Goal: Information Seeking & Learning: Learn about a topic

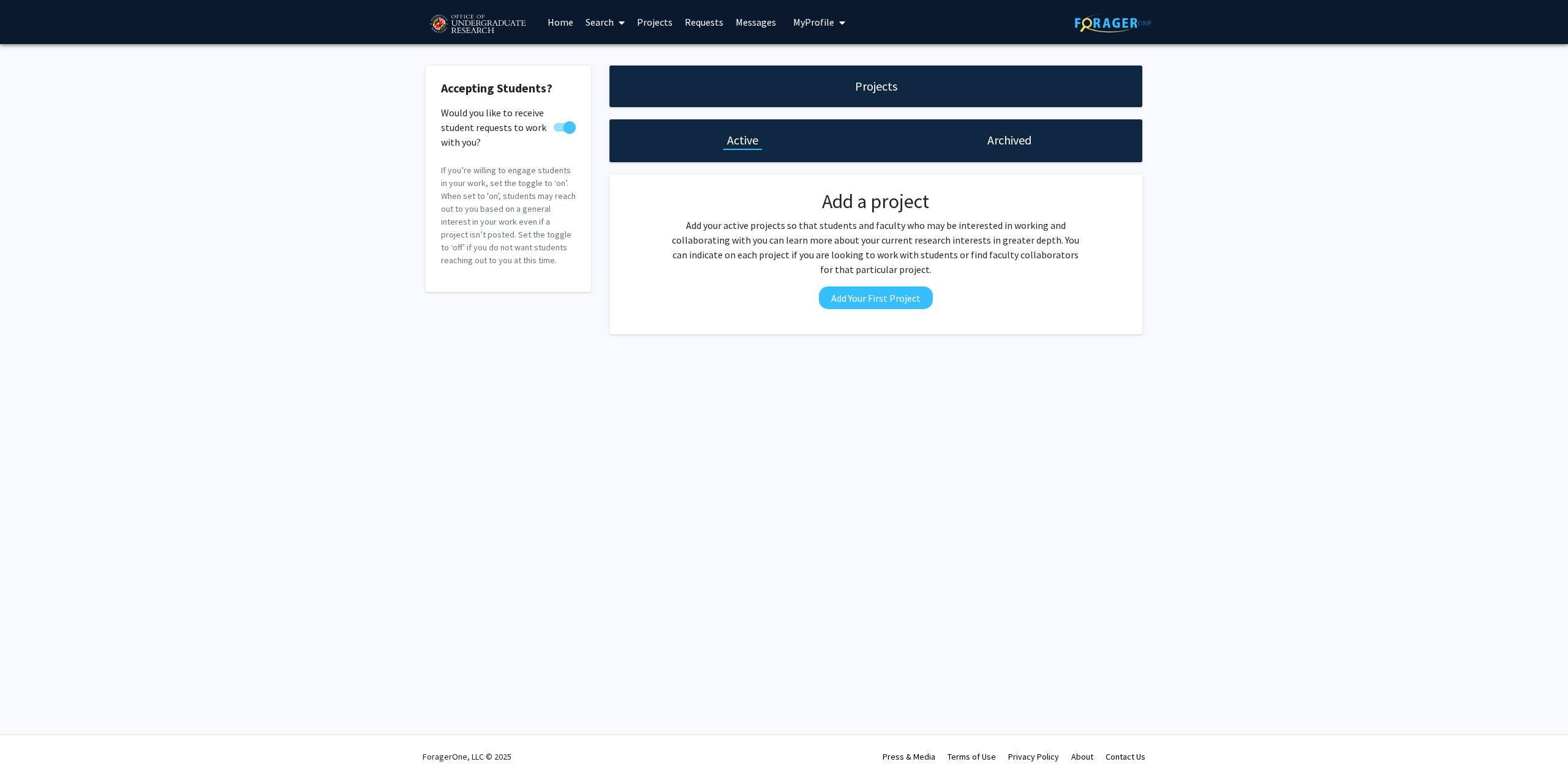
click at [722, 10] on link "Requests" at bounding box center [704, 22] width 51 height 43
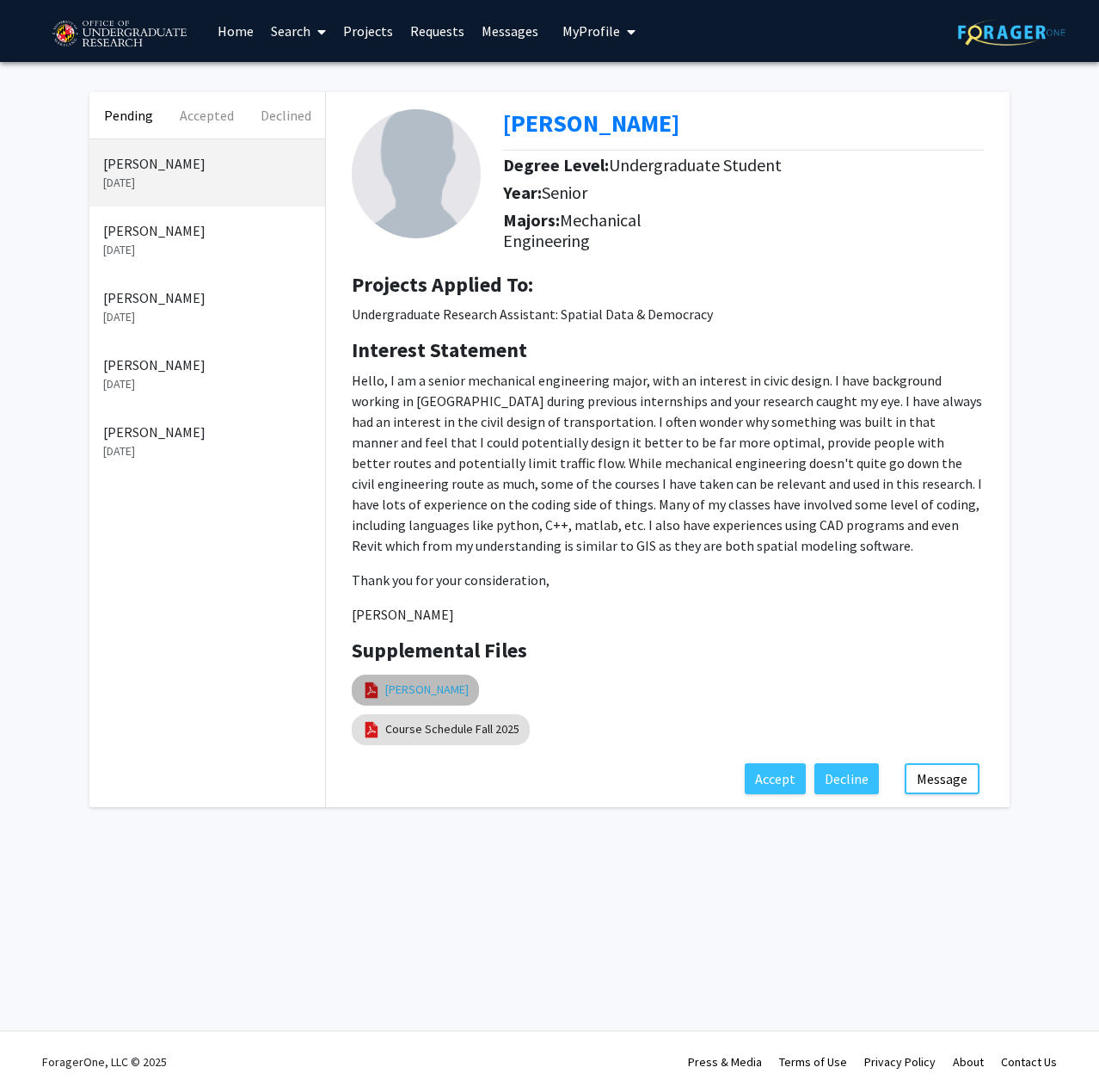
click at [468, 692] on link "[PERSON_NAME]" at bounding box center [426, 689] width 83 height 18
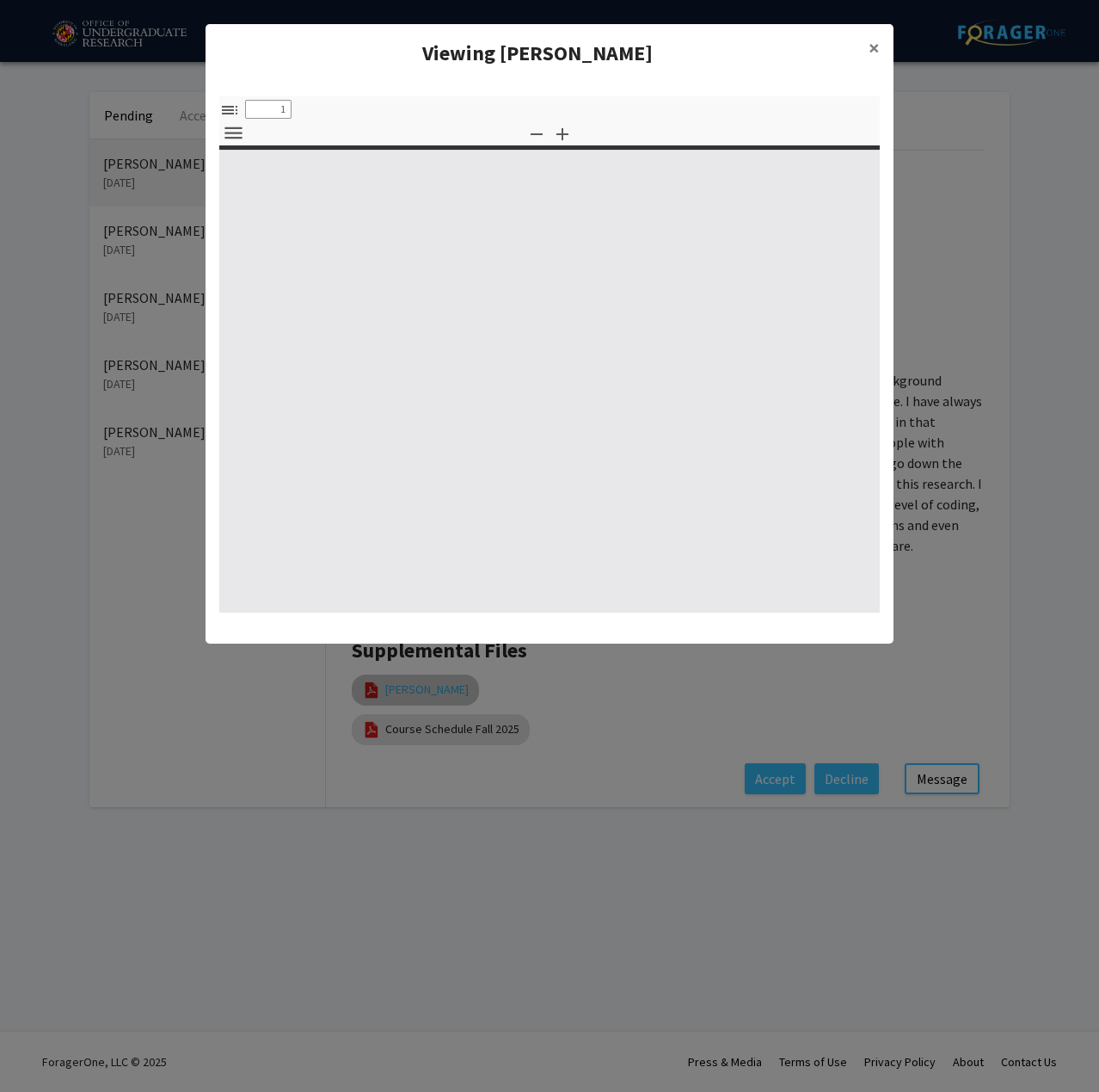
select select "custom"
type input "0"
select select "custom"
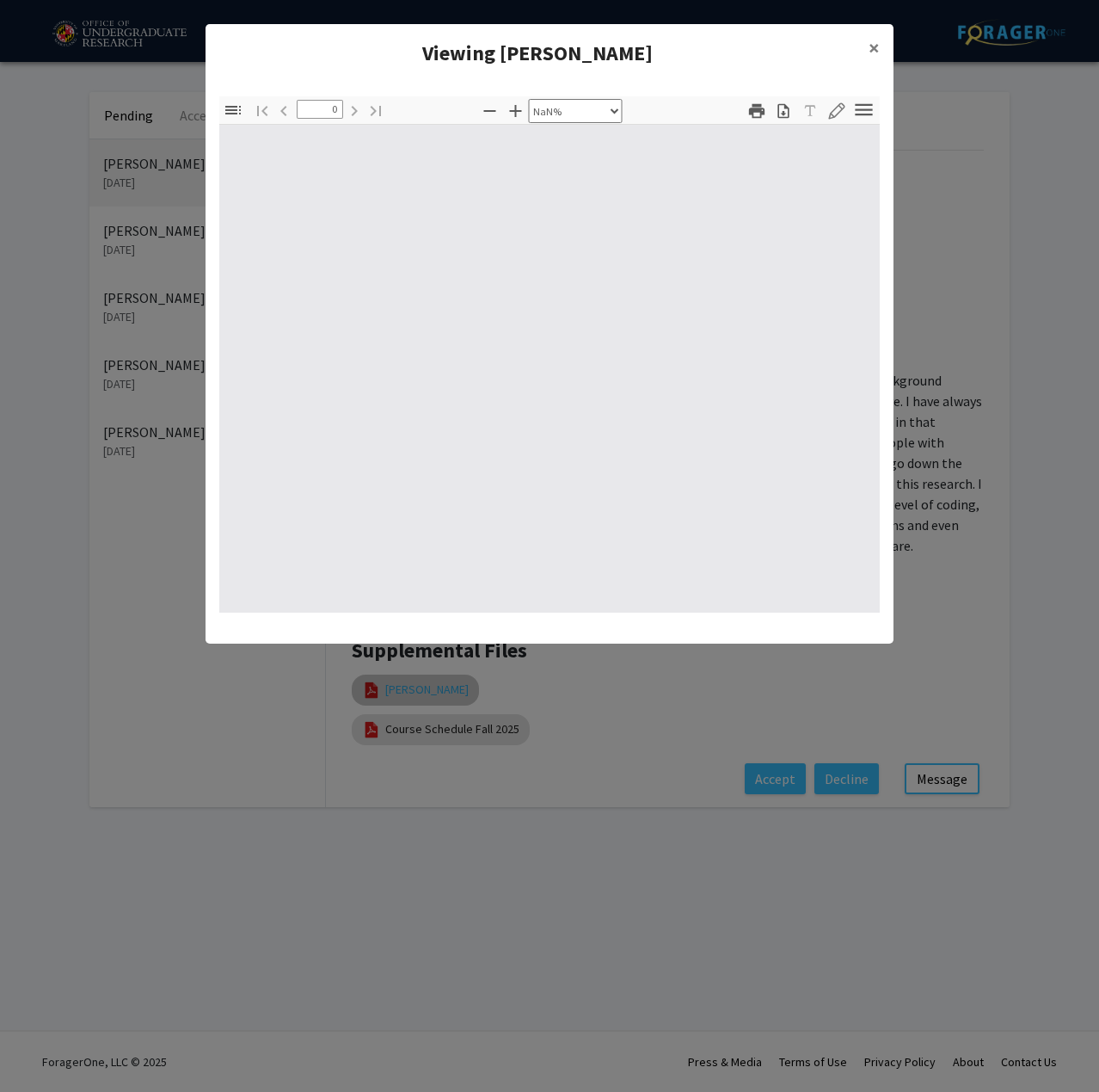
type input "1"
select select "auto"
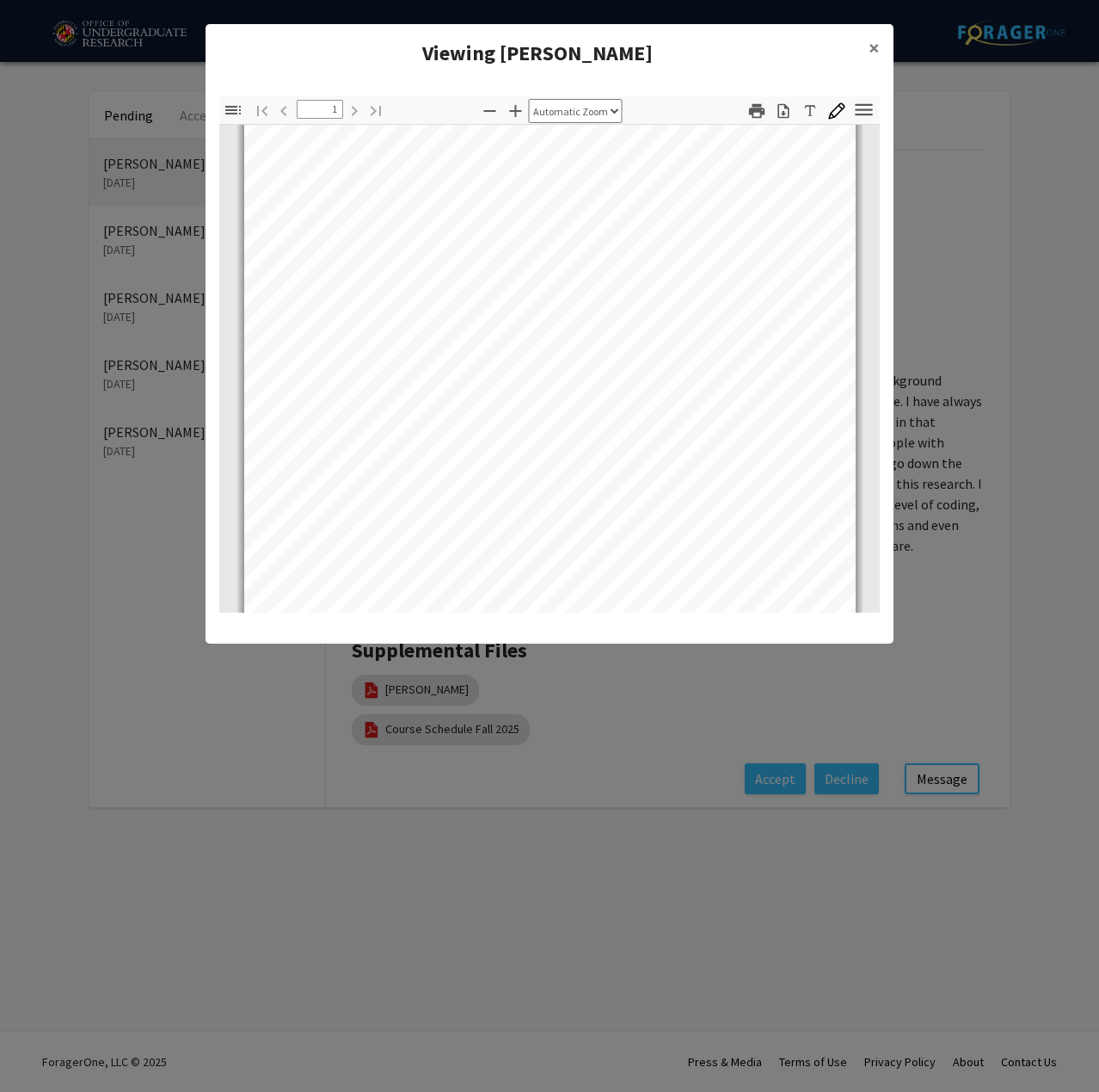
scroll to position [172, 0]
click at [614, 758] on modal-container "Viewing William_McFerrin_Resume_ × Thumbnails Document Outline Attachments Laye…" at bounding box center [549, 546] width 1099 height 1092
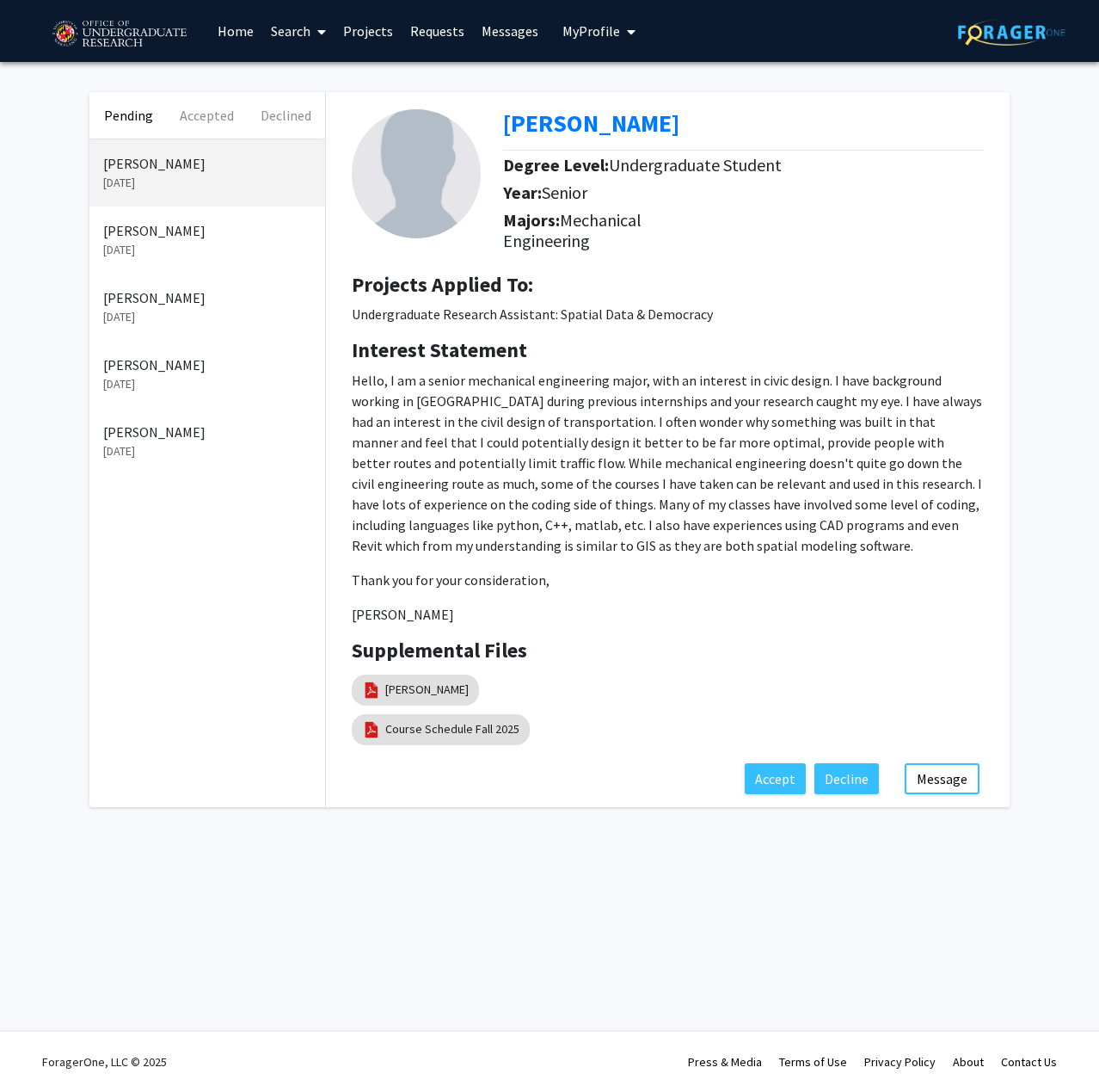
click at [789, 424] on p "Hello, I am a senior mechanical engineering major, with an interest in civic de…" at bounding box center [667, 462] width 632 height 186
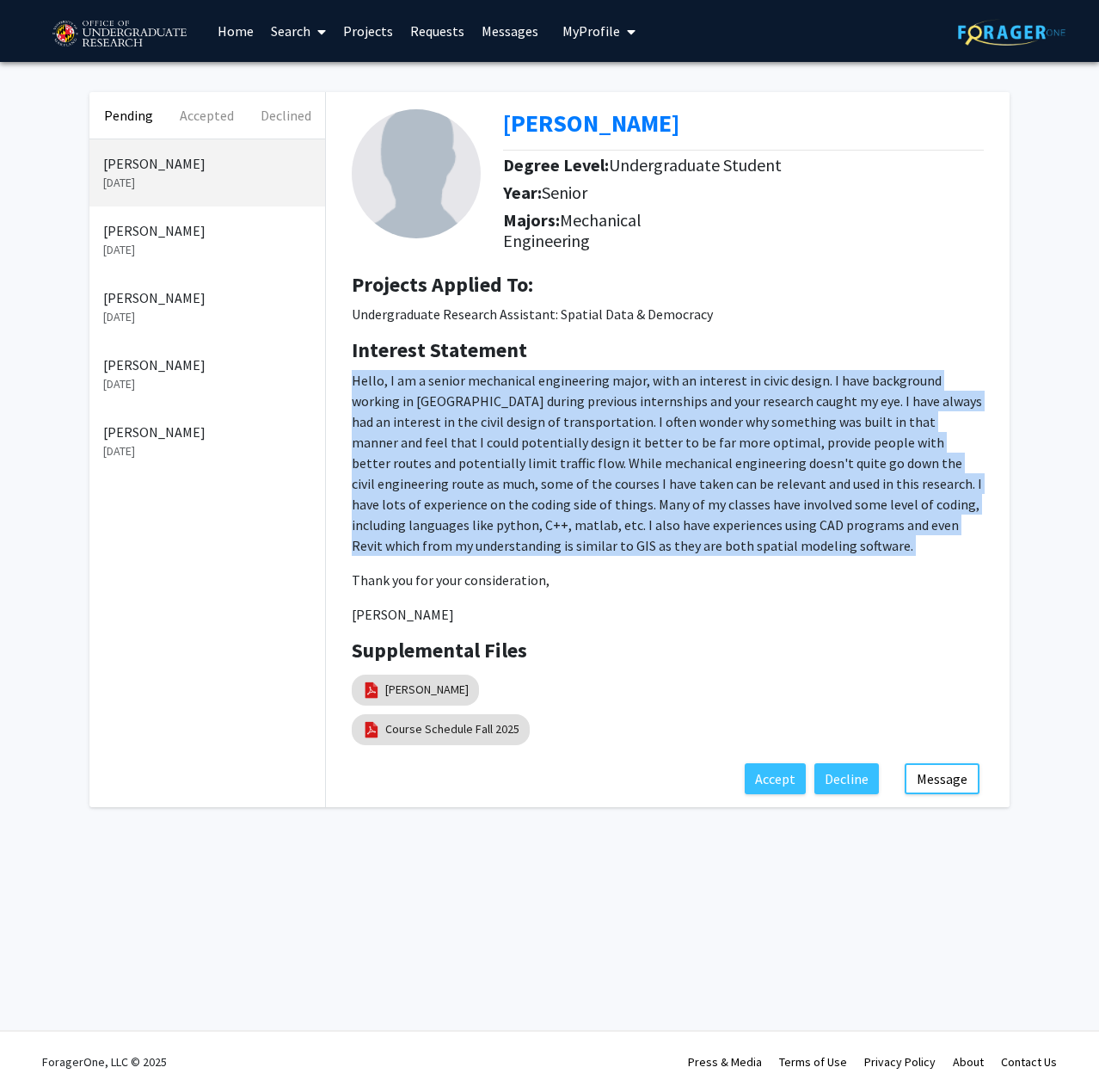
drag, startPoint x: 789, startPoint y: 424, endPoint x: 808, endPoint y: 554, distance: 131.4
click at [808, 554] on p "Hello, I am a senior mechanical engineering major, with an interest in civic de…" at bounding box center [667, 462] width 632 height 186
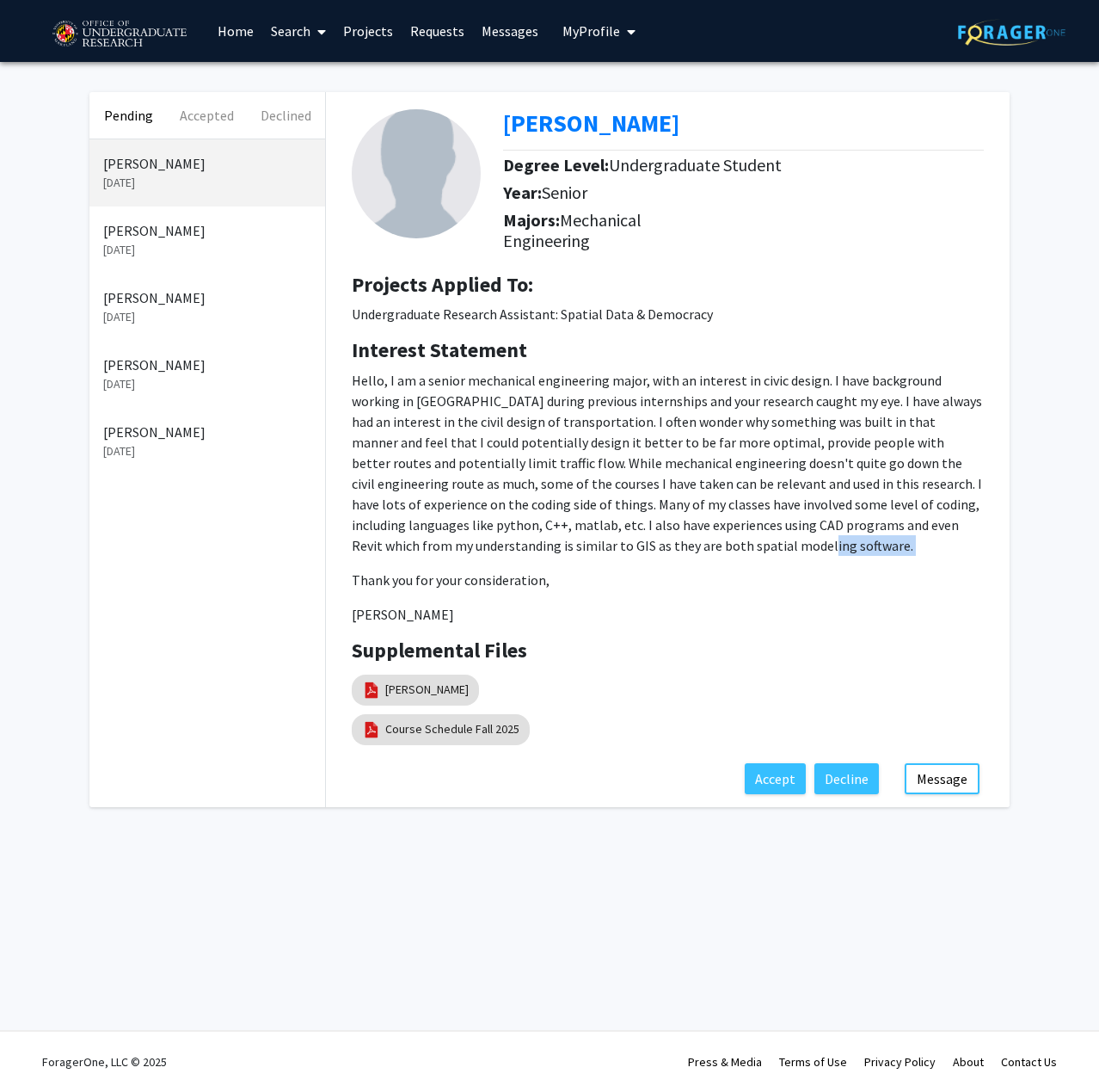
click at [808, 554] on p "Hello, I am a senior mechanical engineering major, with an interest in civic de…" at bounding box center [667, 462] width 632 height 186
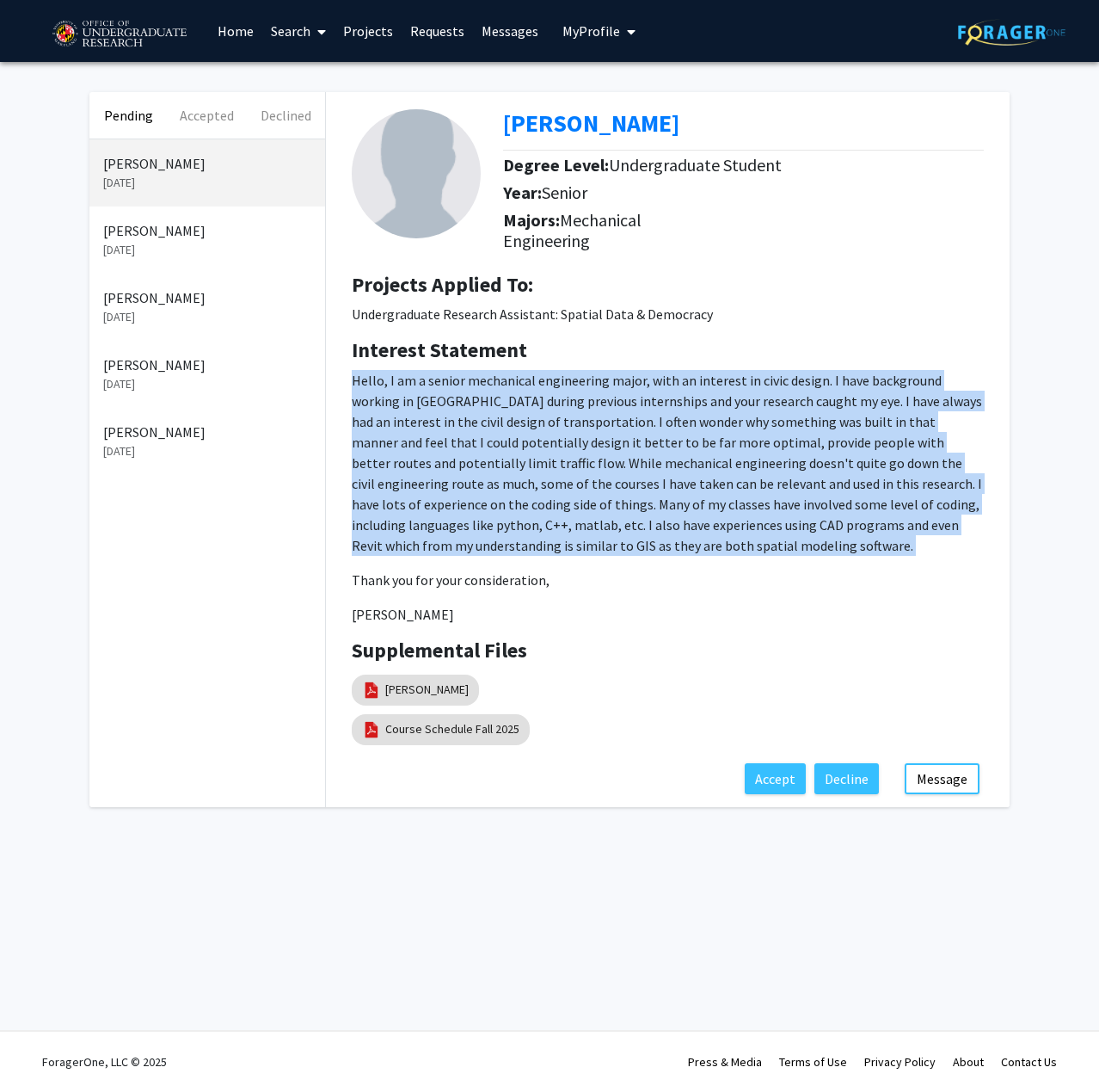
drag, startPoint x: 808, startPoint y: 554, endPoint x: 782, endPoint y: 381, distance: 174.9
click at [782, 381] on p "Hello, I am a senior mechanical engineering major, with an interest in civic de…" at bounding box center [667, 462] width 632 height 186
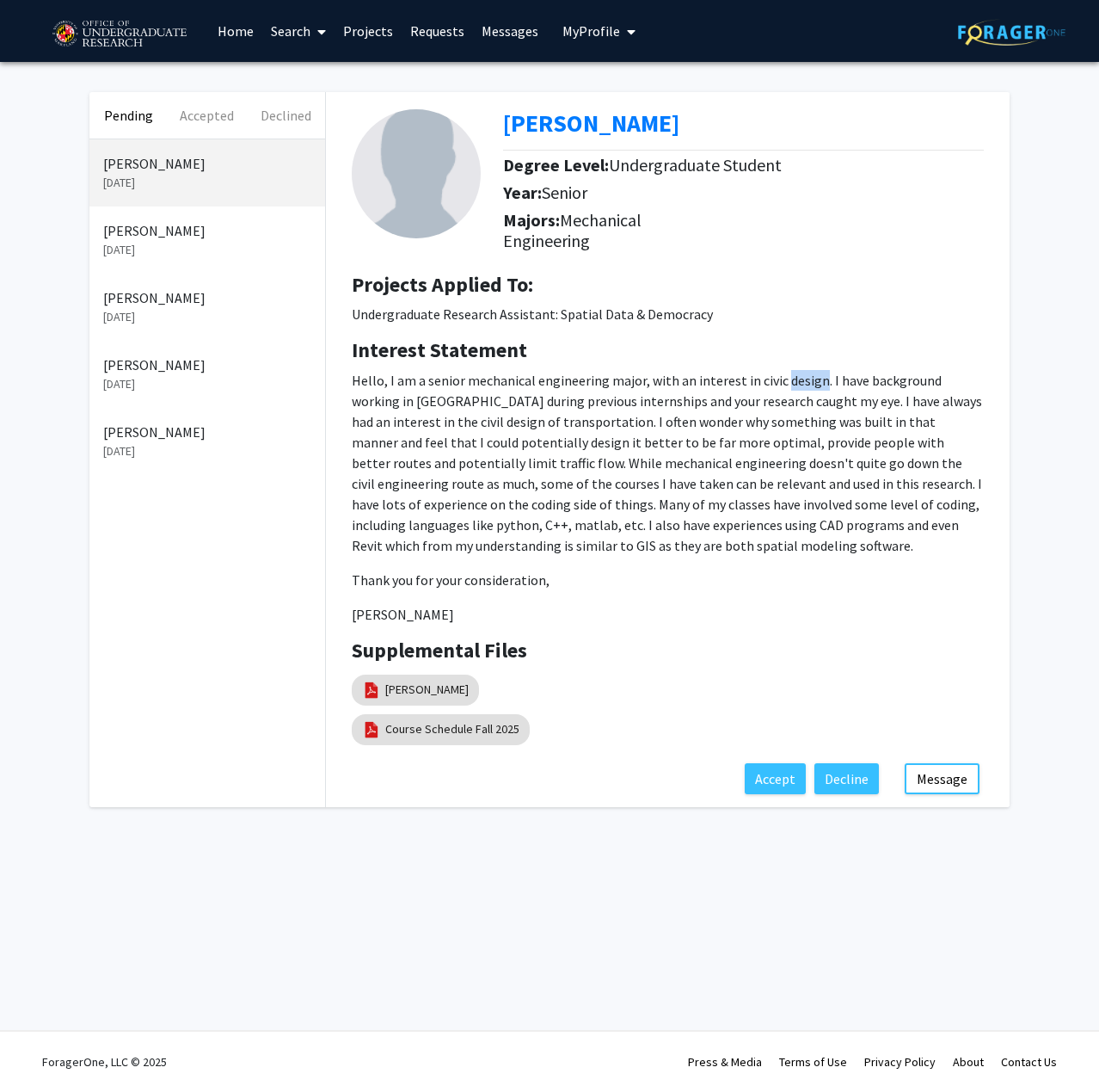
click at [782, 381] on p "Hello, I am a senior mechanical engineering major, with an interest in civic de…" at bounding box center [667, 462] width 632 height 186
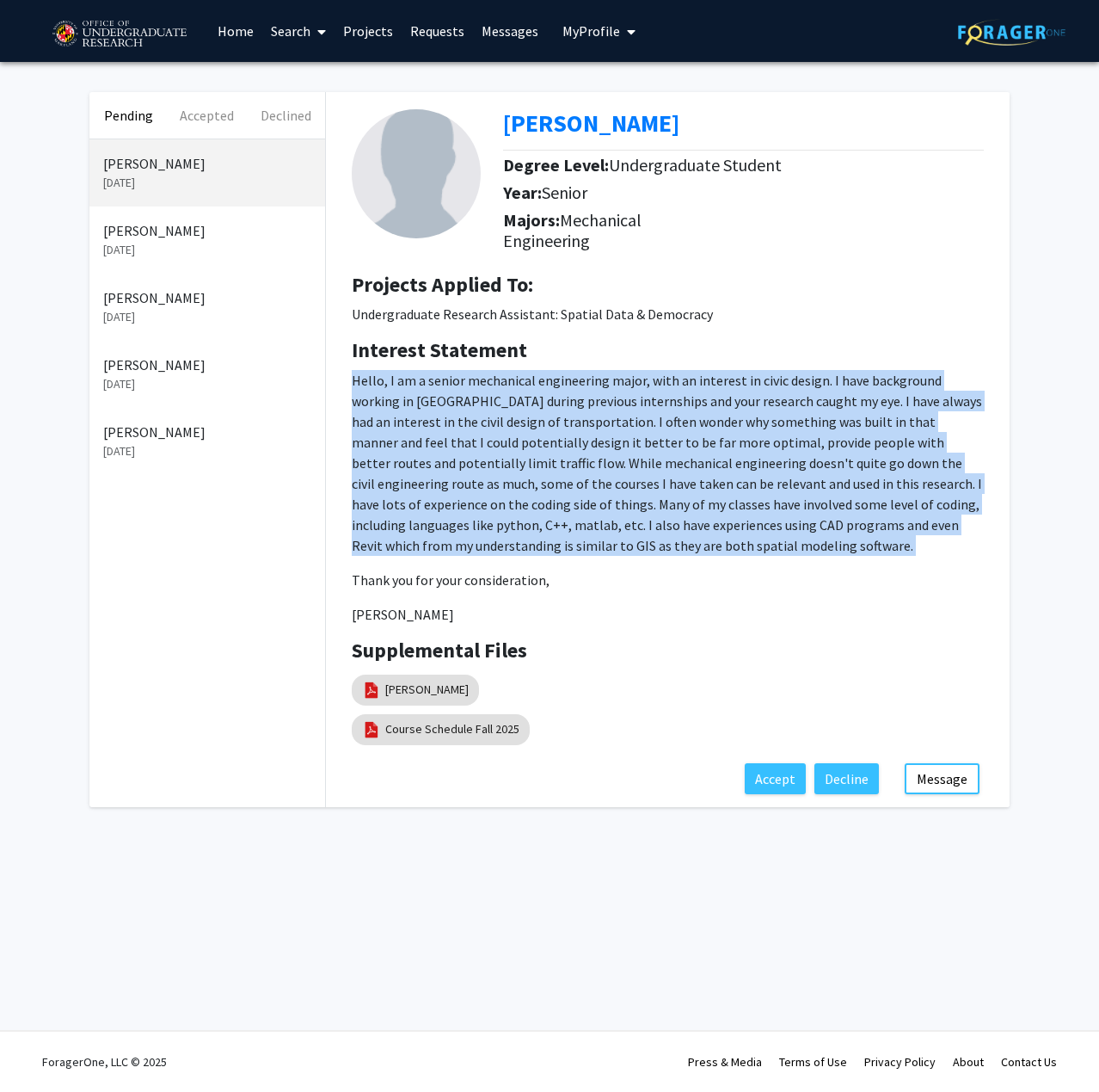
click at [782, 381] on p "Hello, I am a senior mechanical engineering major, with an interest in civic de…" at bounding box center [667, 462] width 632 height 186
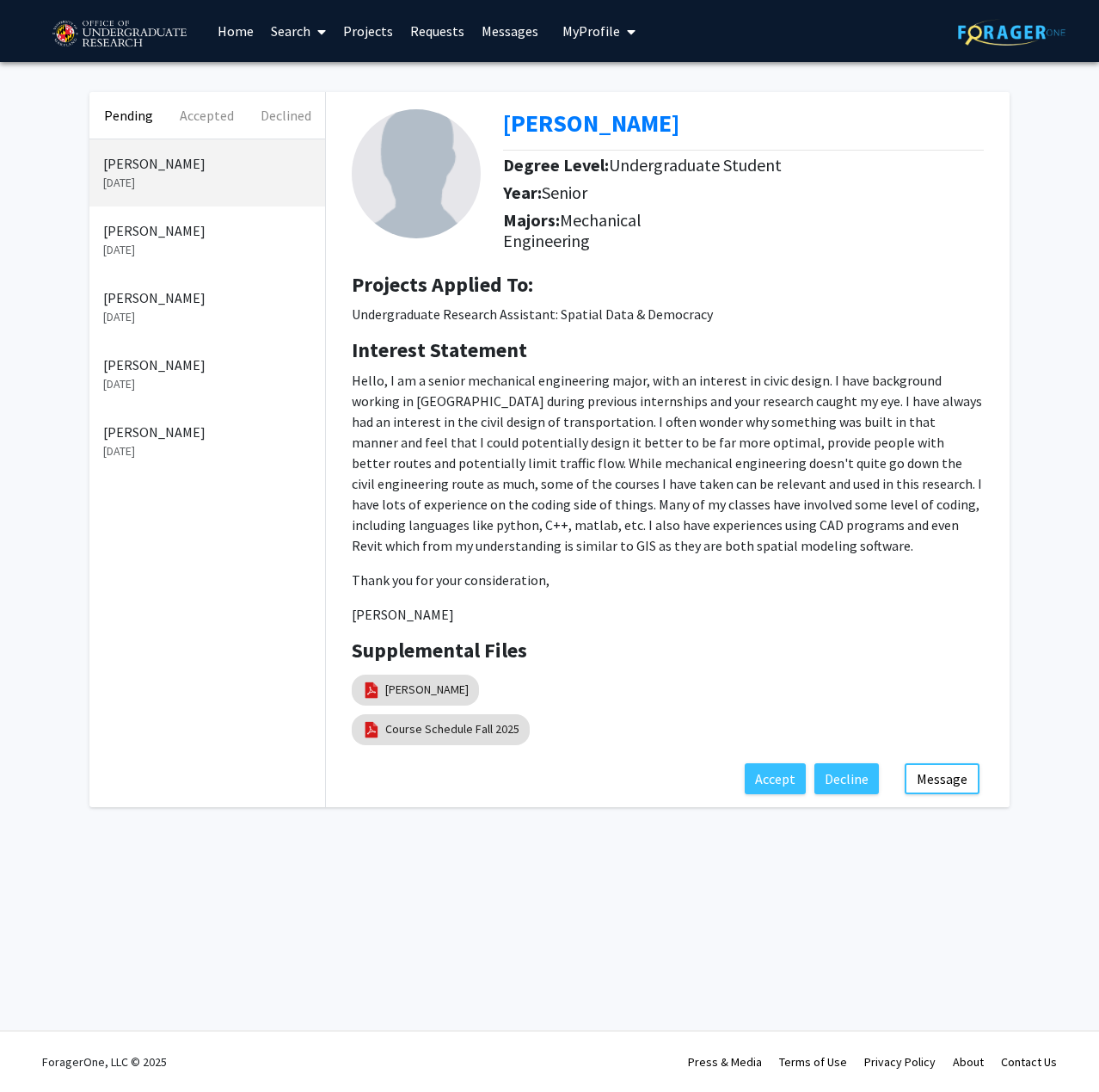
click at [689, 561] on p "Hello, I am a senior mechanical engineering major, with an interest in civic de…" at bounding box center [667, 497] width 632 height 255
drag, startPoint x: 599, startPoint y: 439, endPoint x: 737, endPoint y: 568, distance: 188.9
click at [737, 568] on p "Hello, I am a senior mechanical engineering major, with an interest in civic de…" at bounding box center [667, 497] width 632 height 255
click at [677, 532] on p "Hello, I am a senior mechanical engineering major, with an interest in civic de…" at bounding box center [667, 462] width 632 height 186
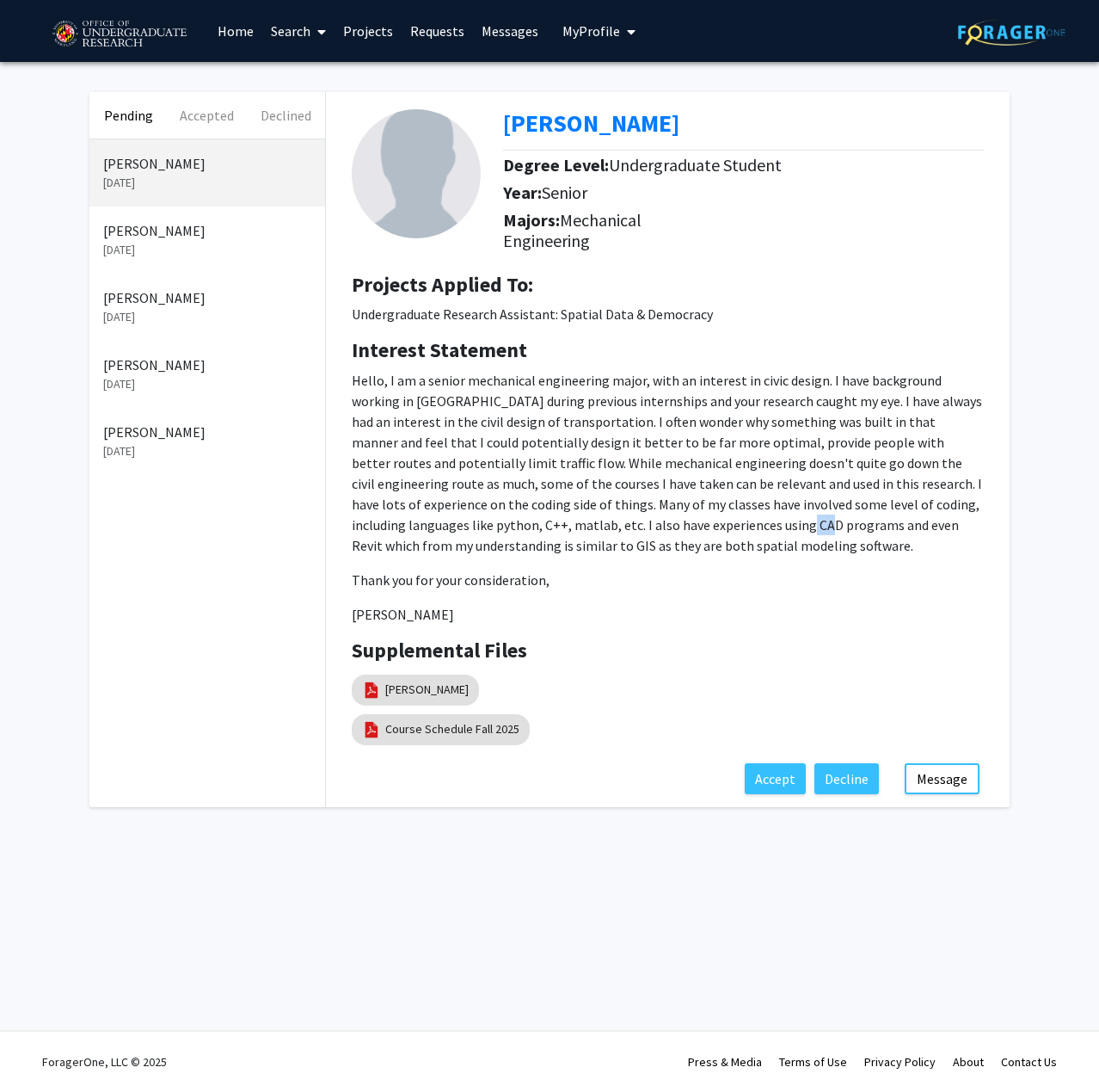
click at [681, 532] on p "Hello, I am a senior mechanical engineering major, with an interest in civic de…" at bounding box center [667, 462] width 632 height 186
click at [679, 546] on p "Hello, I am a senior mechanical engineering major, with an interest in civic de…" at bounding box center [667, 462] width 632 height 186
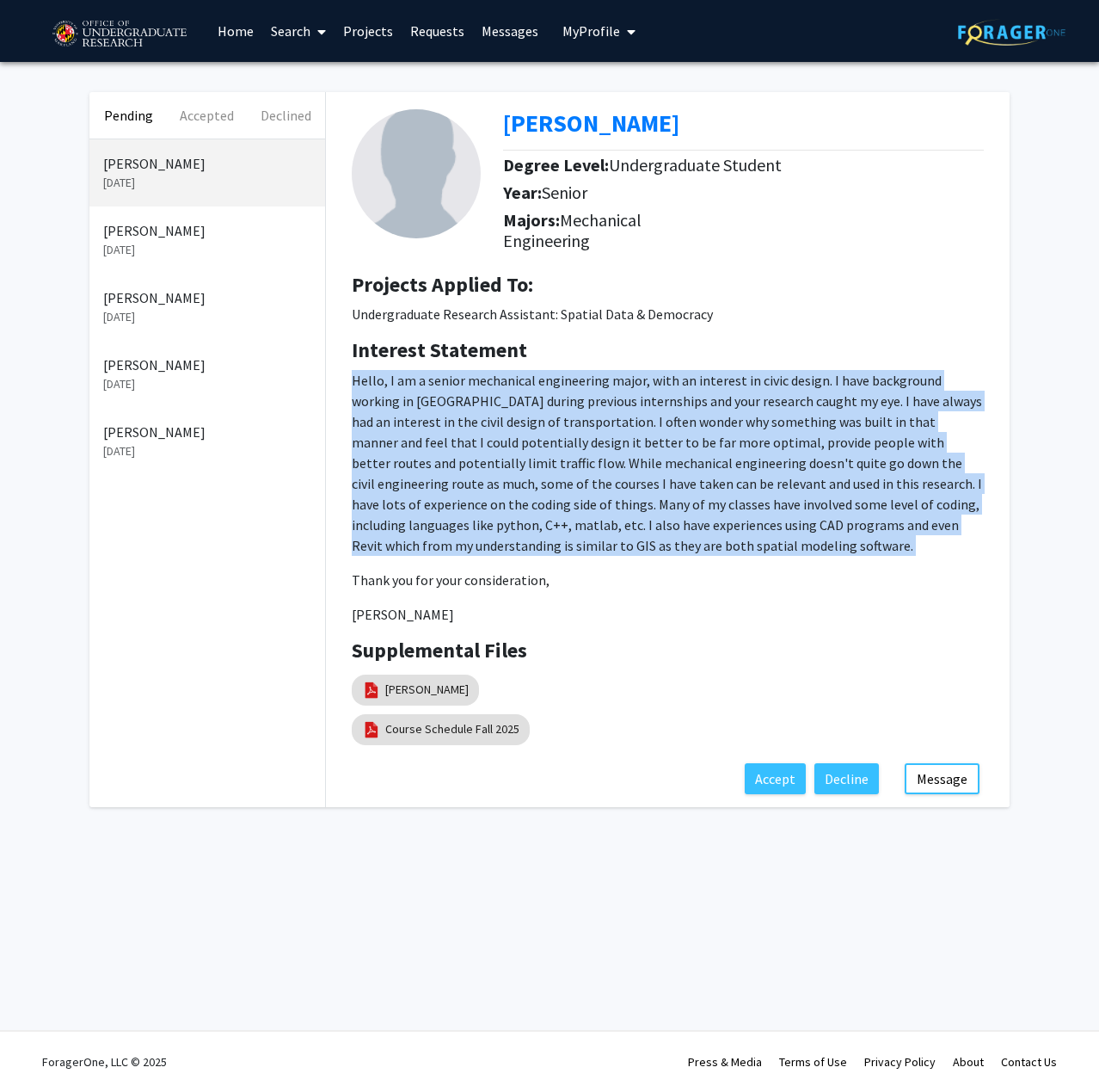
drag, startPoint x: 679, startPoint y: 546, endPoint x: 467, endPoint y: 448, distance: 233.6
click at [467, 448] on p "Hello, I am a senior mechanical engineering major, with an interest in civic de…" at bounding box center [667, 462] width 632 height 186
click at [467, 447] on p "Hello, I am a senior mechanical engineering major, with an interest in civic de…" at bounding box center [667, 462] width 632 height 186
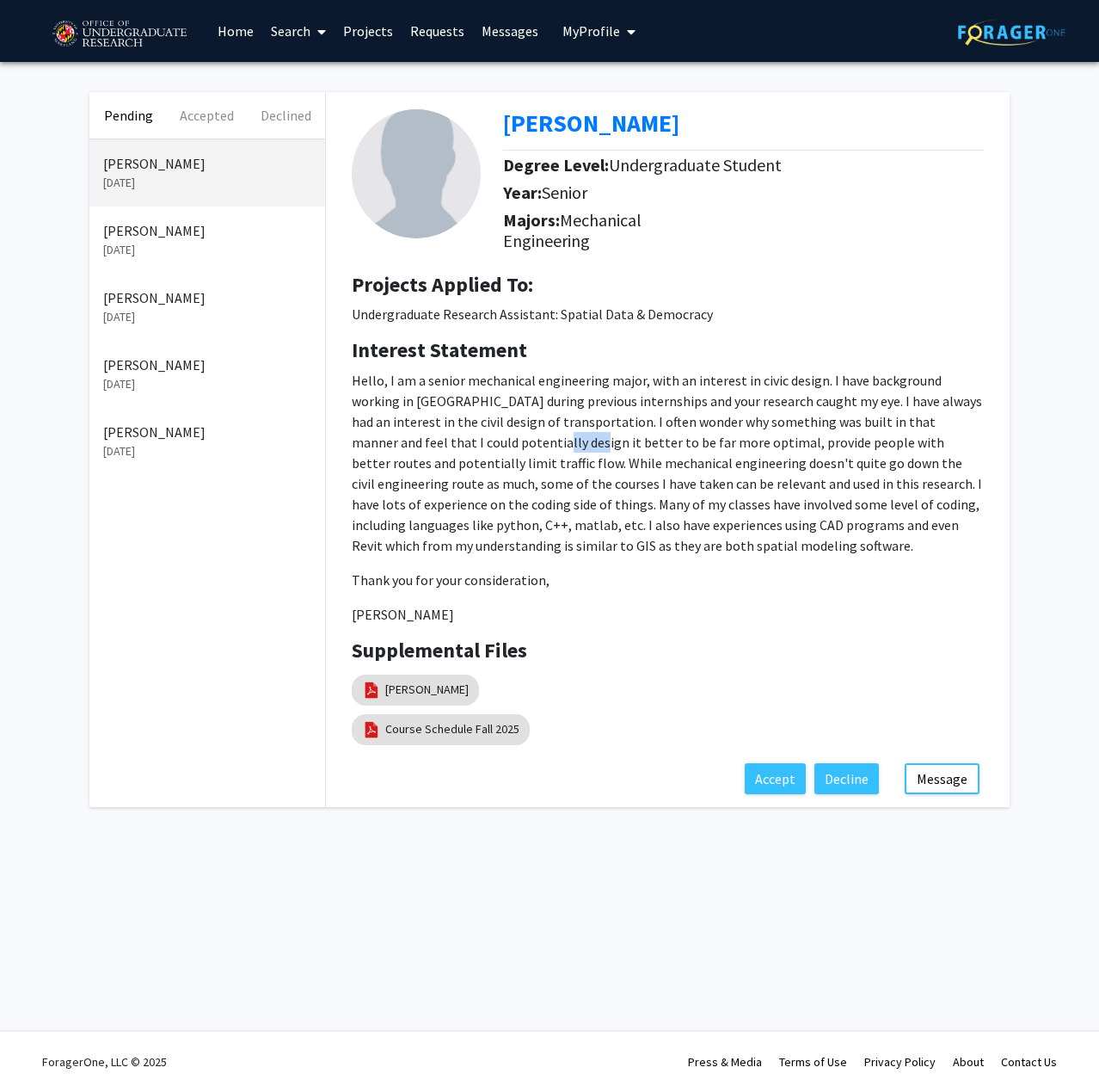
click at [467, 447] on p "Hello, I am a senior mechanical engineering major, with an interest in civic de…" at bounding box center [667, 462] width 632 height 186
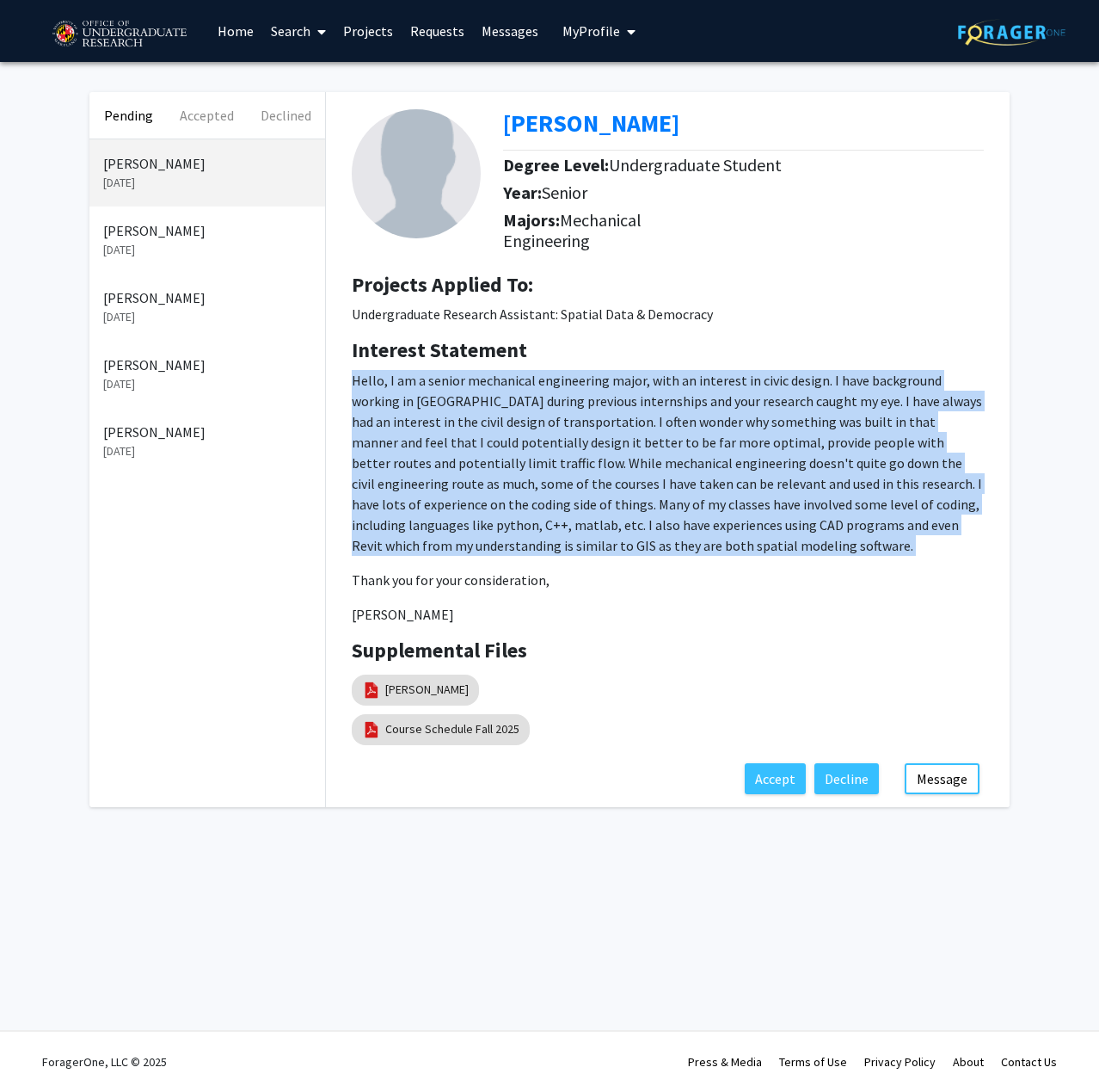
click at [467, 447] on p "Hello, I am a senior mechanical engineering major, with an interest in civic de…" at bounding box center [667, 462] width 632 height 186
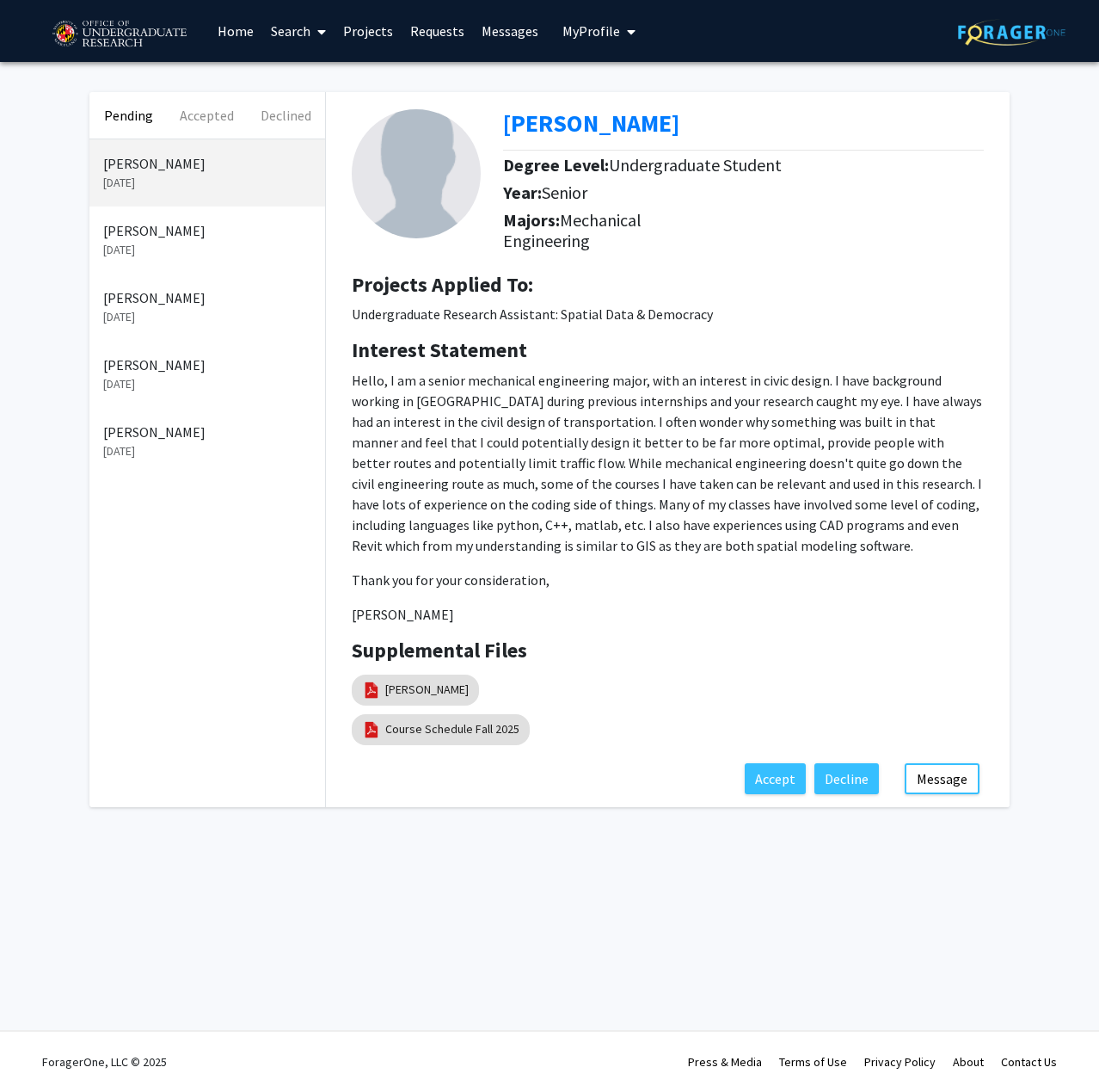
click at [697, 640] on h4 "Supplemental Files" at bounding box center [667, 651] width 632 height 25
click at [679, 534] on p "Hello, I am a senior mechanical engineering major, with an interest in civic de…" at bounding box center [667, 462] width 632 height 186
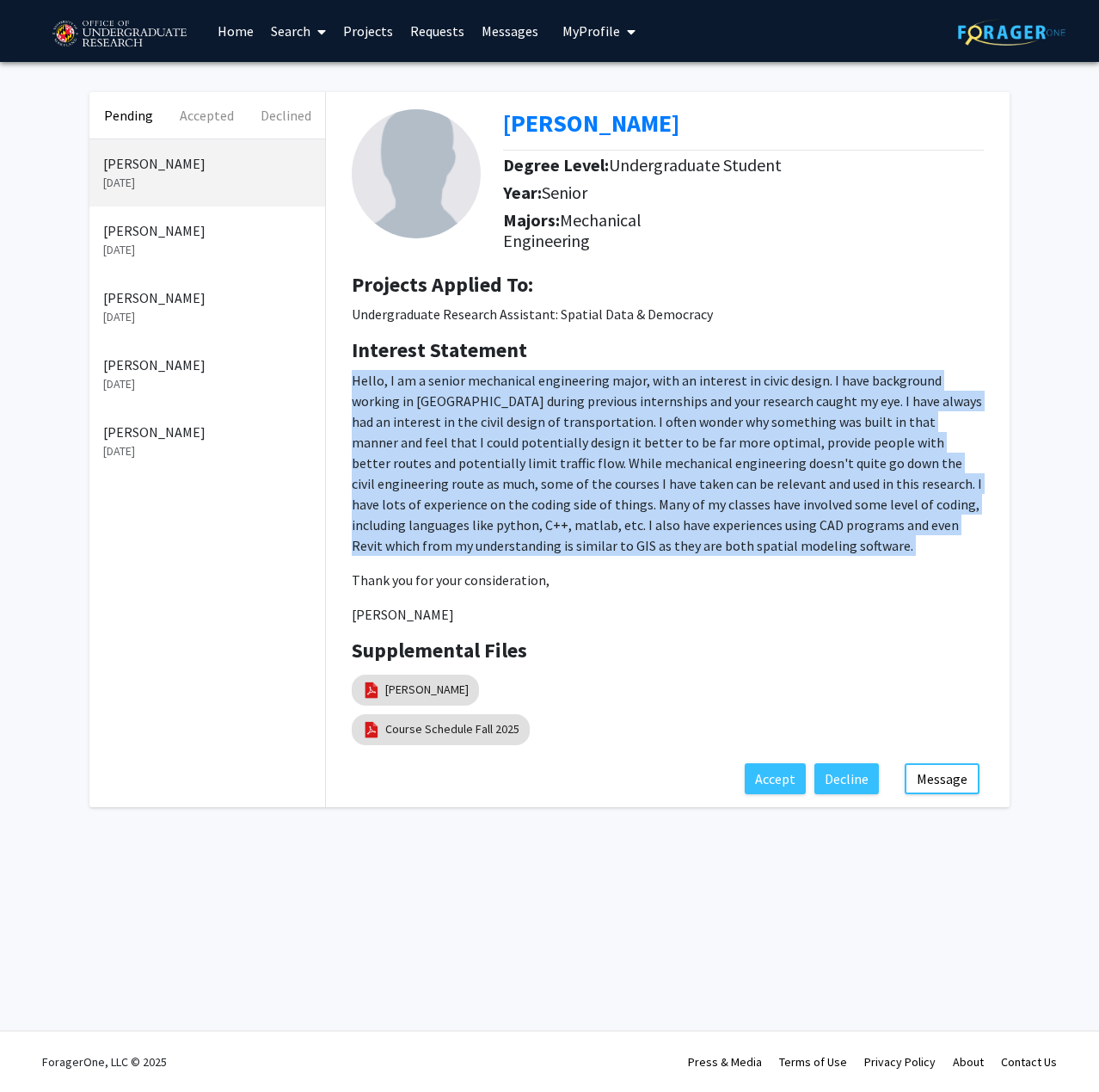
click at [679, 534] on p "Hello, I am a senior mechanical engineering major, with an interest in civic de…" at bounding box center [667, 462] width 632 height 186
click at [712, 547] on p "Hello, I am a senior mechanical engineering major, with an interest in civic de…" at bounding box center [667, 462] width 632 height 186
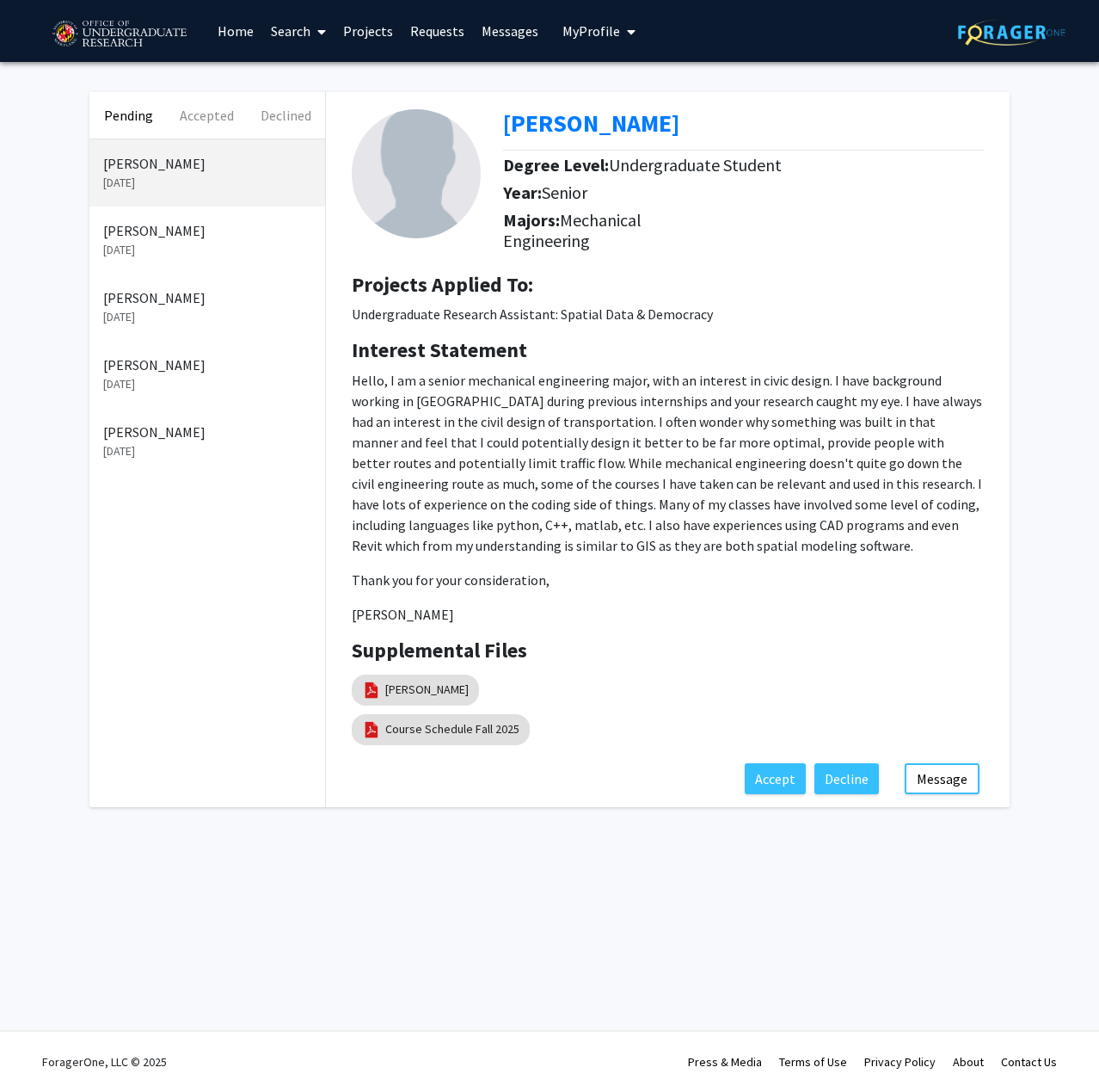
click at [712, 547] on p "Hello, I am a senior mechanical engineering major, with an interest in civic de…" at bounding box center [667, 462] width 632 height 186
click at [655, 546] on p "Hello, I am a senior mechanical engineering major, with an interest in civic de…" at bounding box center [667, 462] width 632 height 186
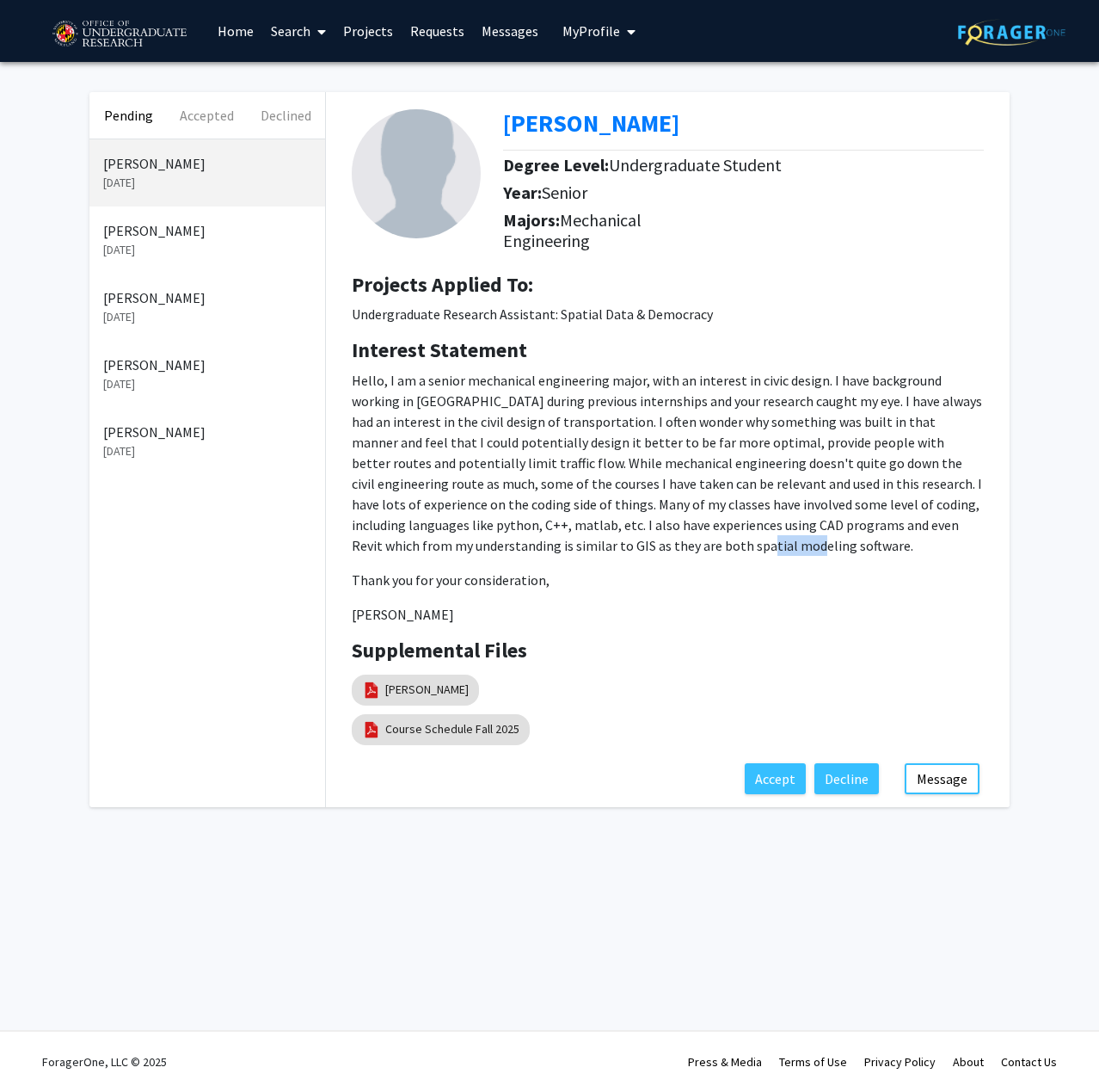
click at [655, 546] on p "Hello, I am a senior mechanical engineering major, with an interest in civic de…" at bounding box center [667, 462] width 632 height 186
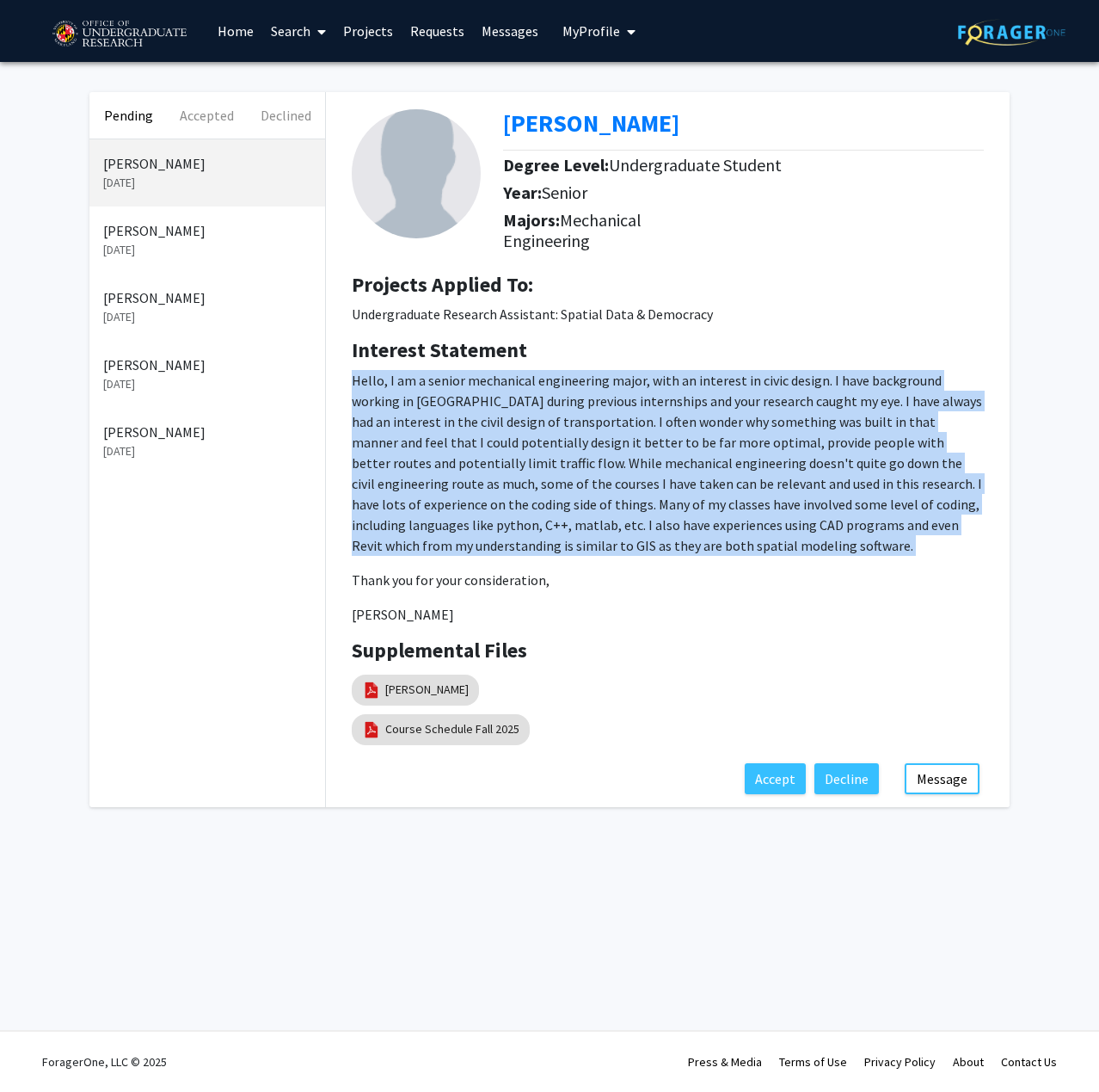
drag, startPoint x: 655, startPoint y: 546, endPoint x: 458, endPoint y: 385, distance: 254.4
click at [458, 385] on p "Hello, I am a senior mechanical engineering major, with an interest in civic de…" at bounding box center [667, 462] width 632 height 186
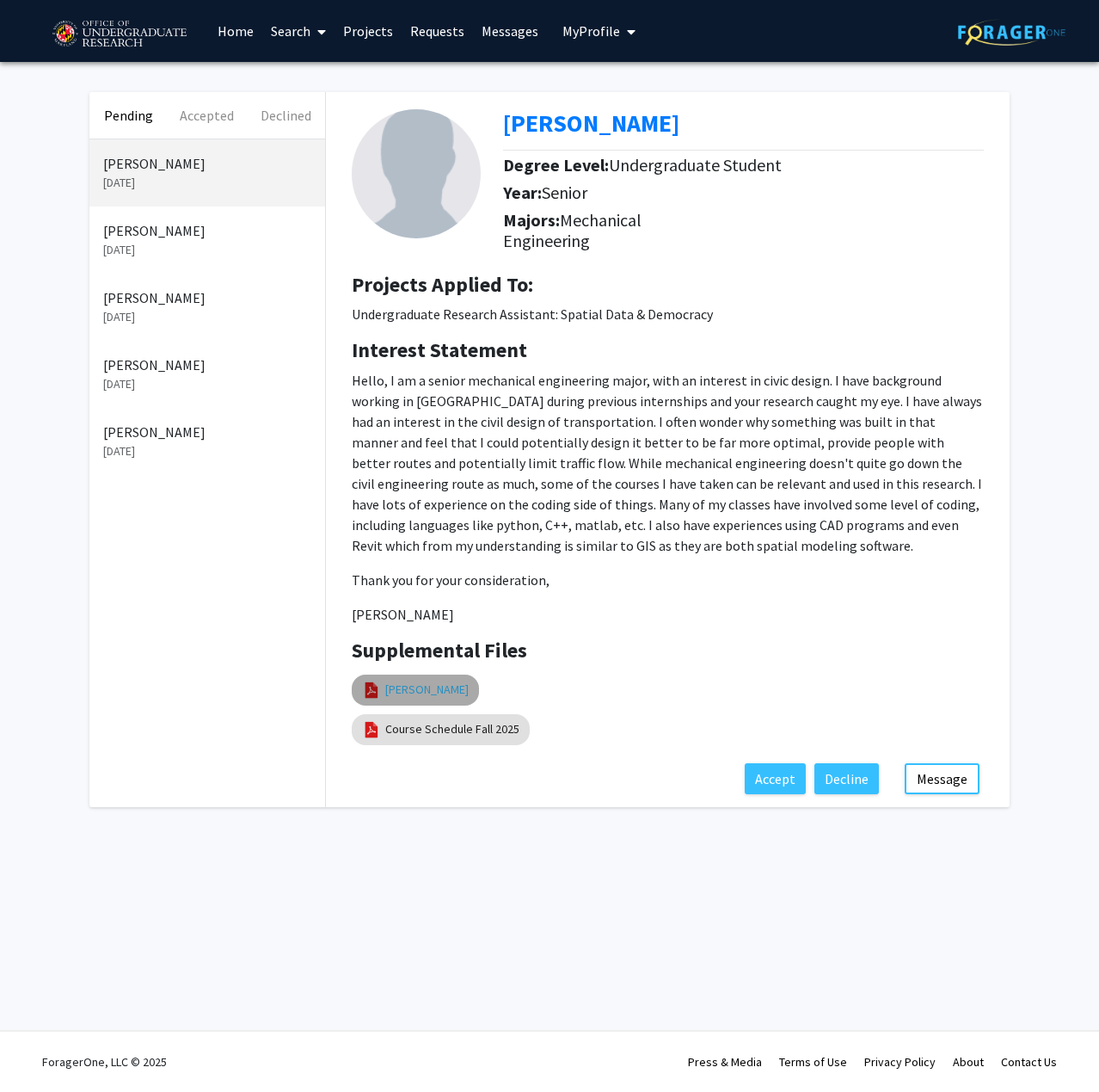
click at [454, 683] on link "[PERSON_NAME]" at bounding box center [426, 689] width 83 height 18
select select "custom"
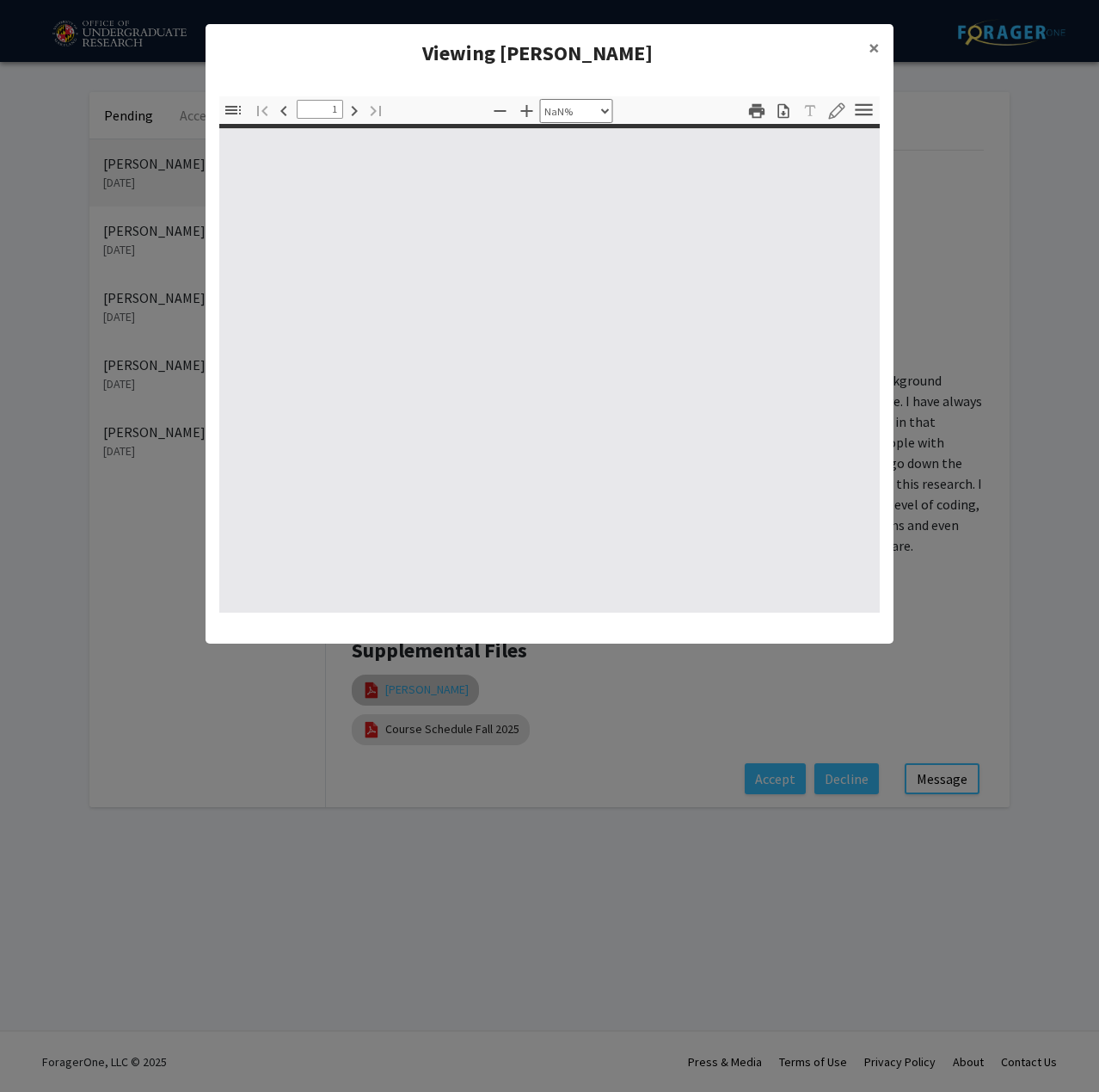
type input "0"
select select "custom"
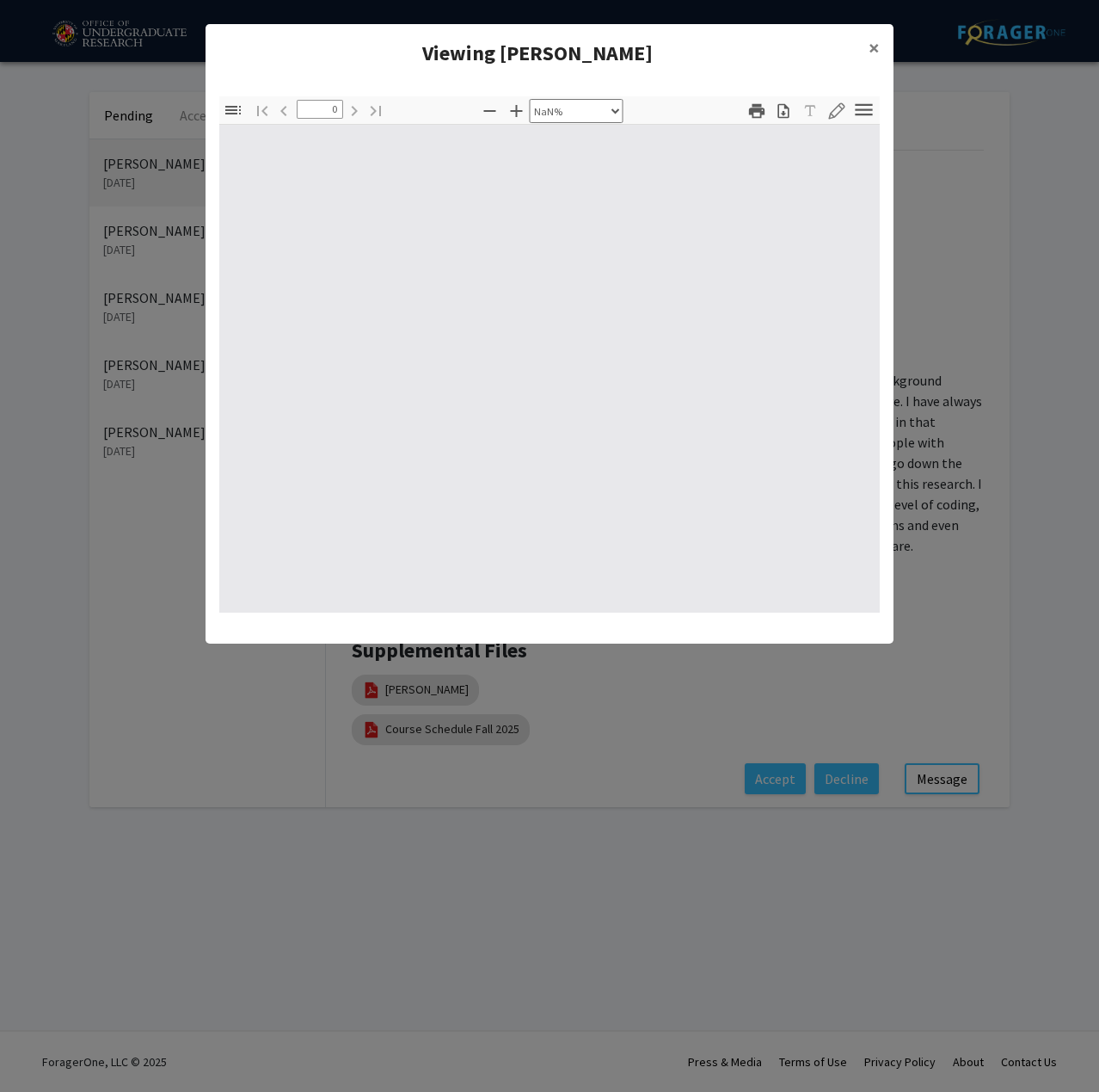
type input "1"
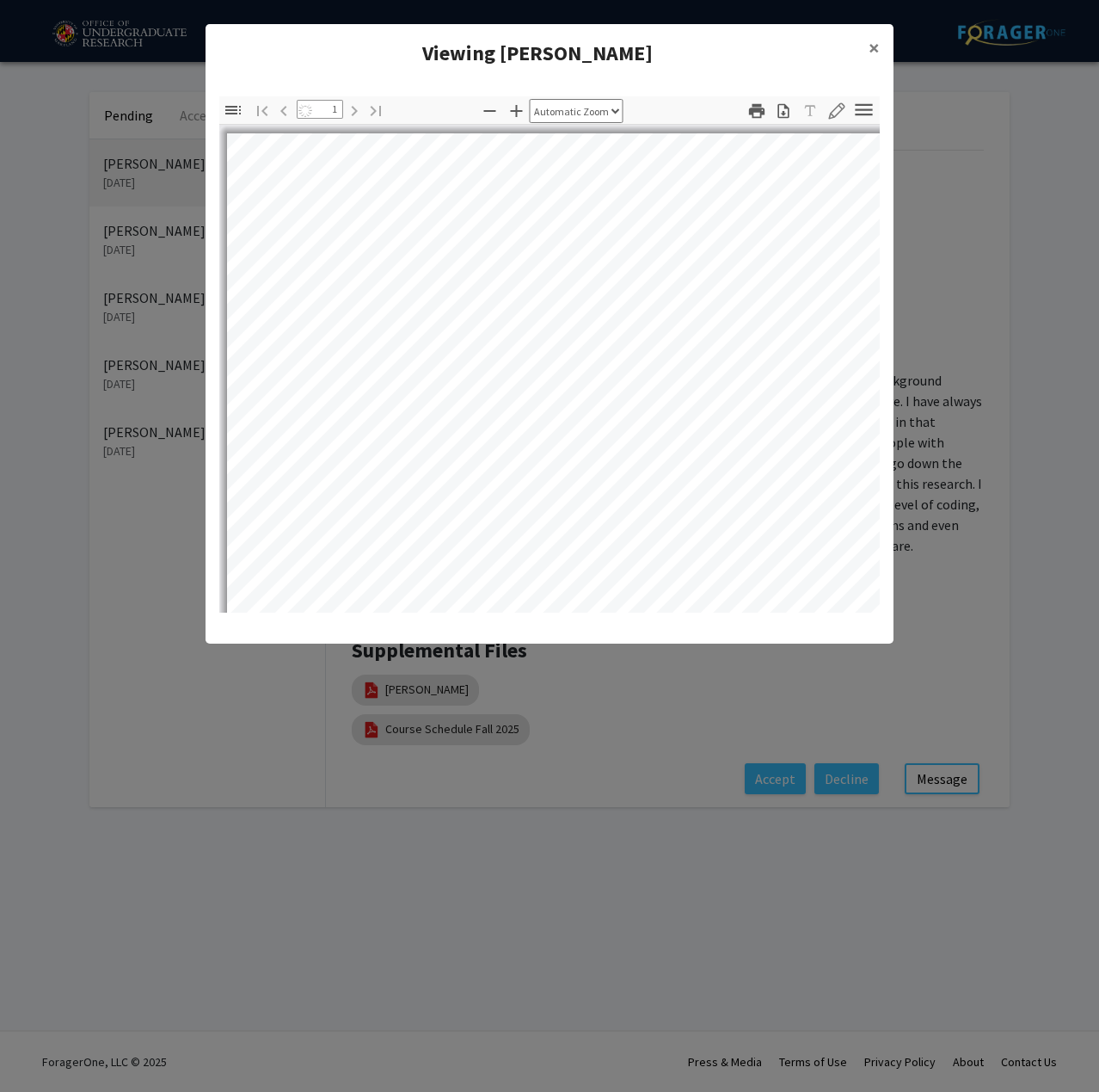
select select "auto"
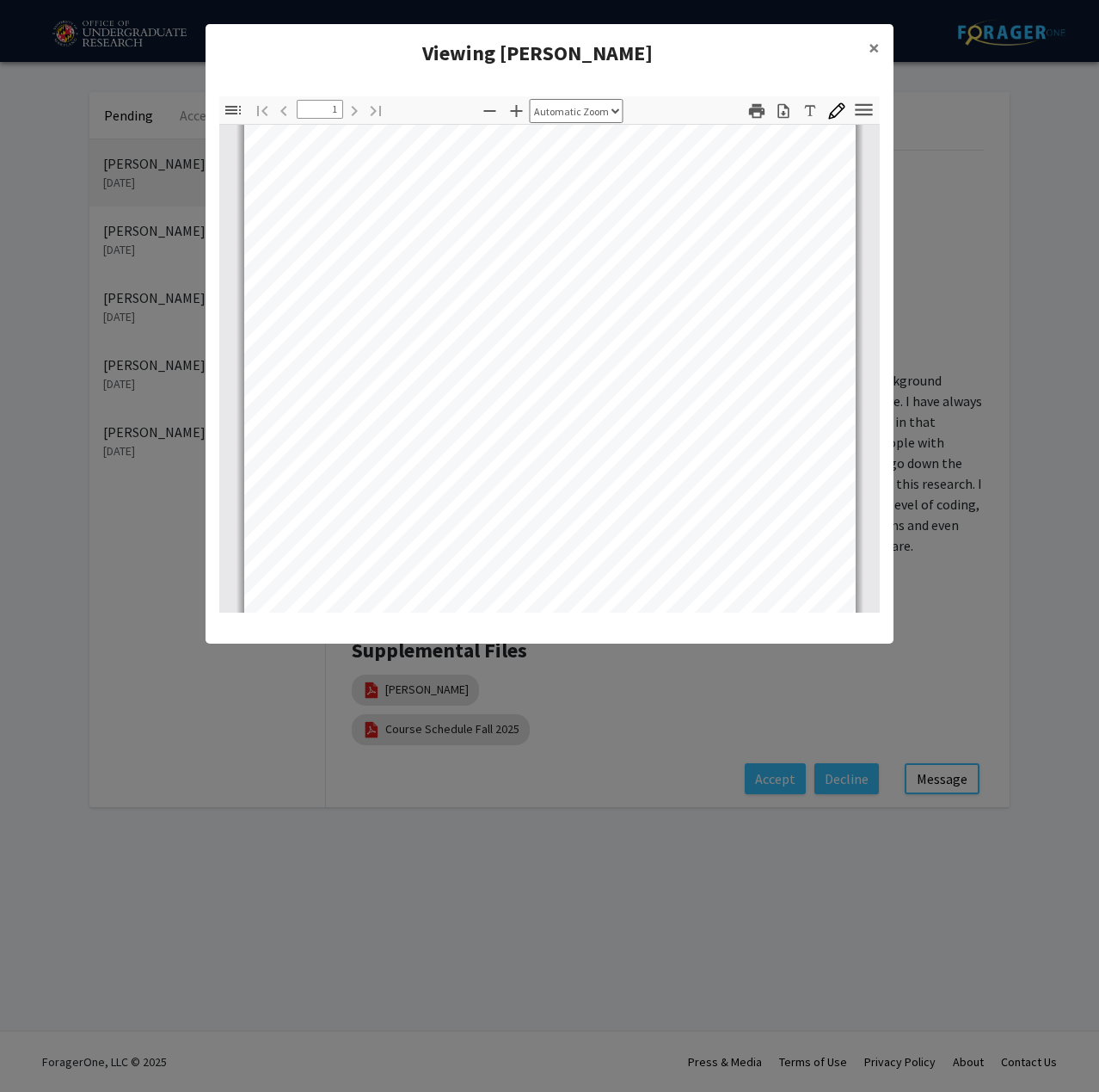
scroll to position [0, 0]
drag, startPoint x: 863, startPoint y: 111, endPoint x: 866, endPoint y: 155, distance: 44.1
click at [866, 155] on div "Toggle Sidebar Find Go to First Page Previous 1 of 1 Next Go to Last Page Zoom …" at bounding box center [549, 354] width 660 height 516
click at [874, 45] on span "×" at bounding box center [874, 48] width 11 height 27
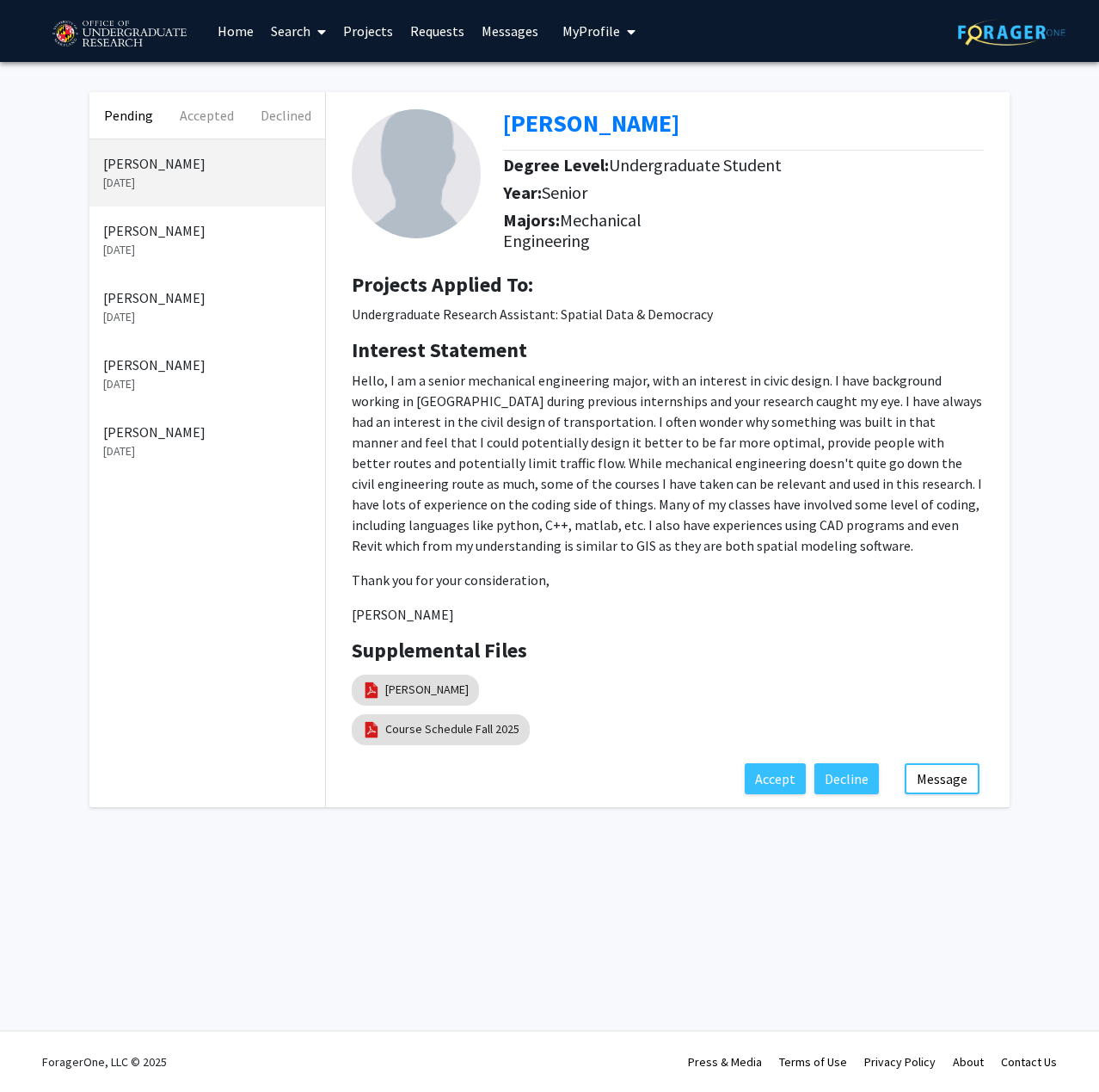
click at [685, 548] on p "Hello, I am a senior mechanical engineering major, with an interest in civic de…" at bounding box center [667, 462] width 632 height 186
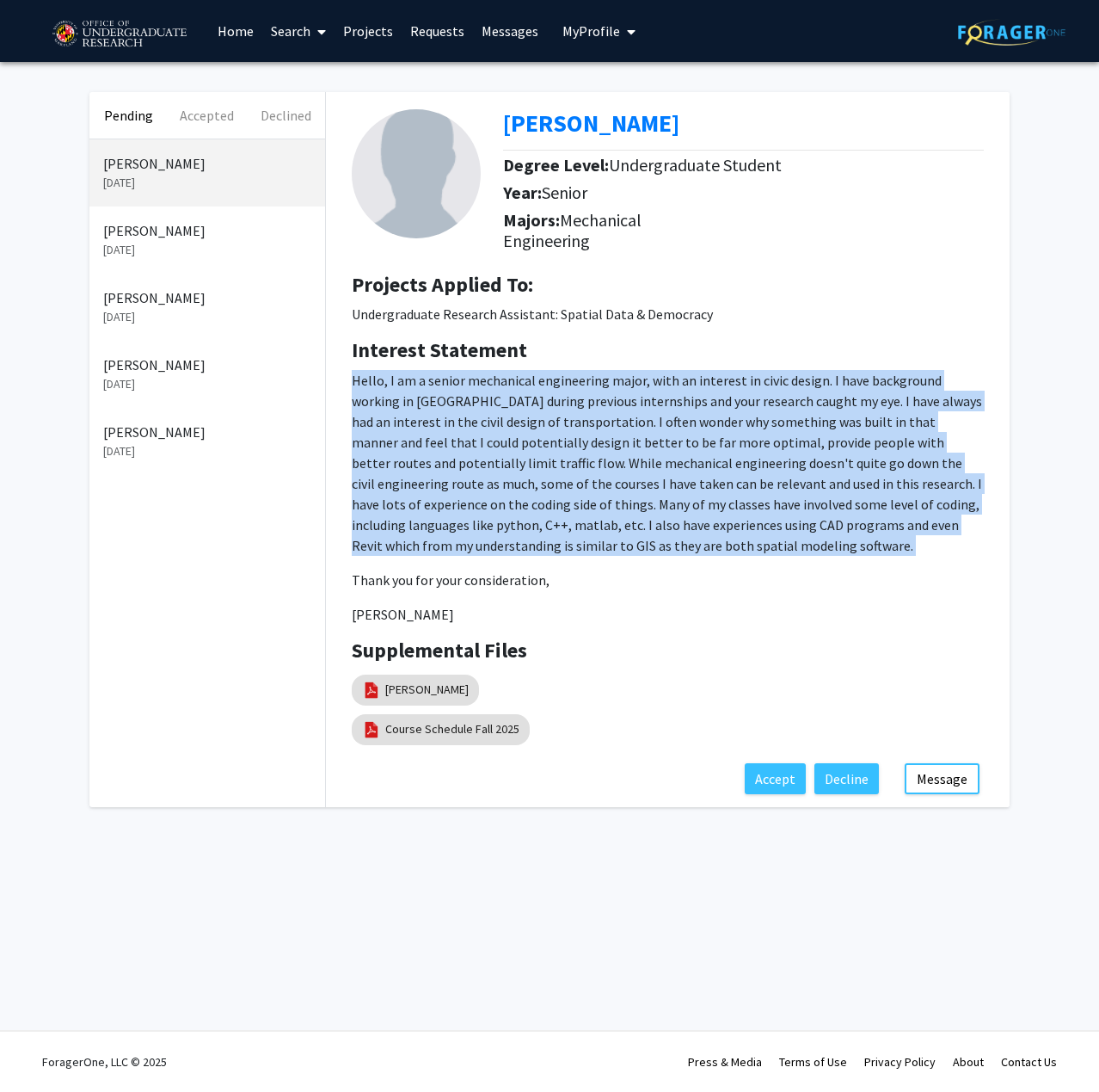
click at [685, 548] on p "Hello, I am a senior mechanical engineering major, with an interest in civic de…" at bounding box center [667, 462] width 632 height 186
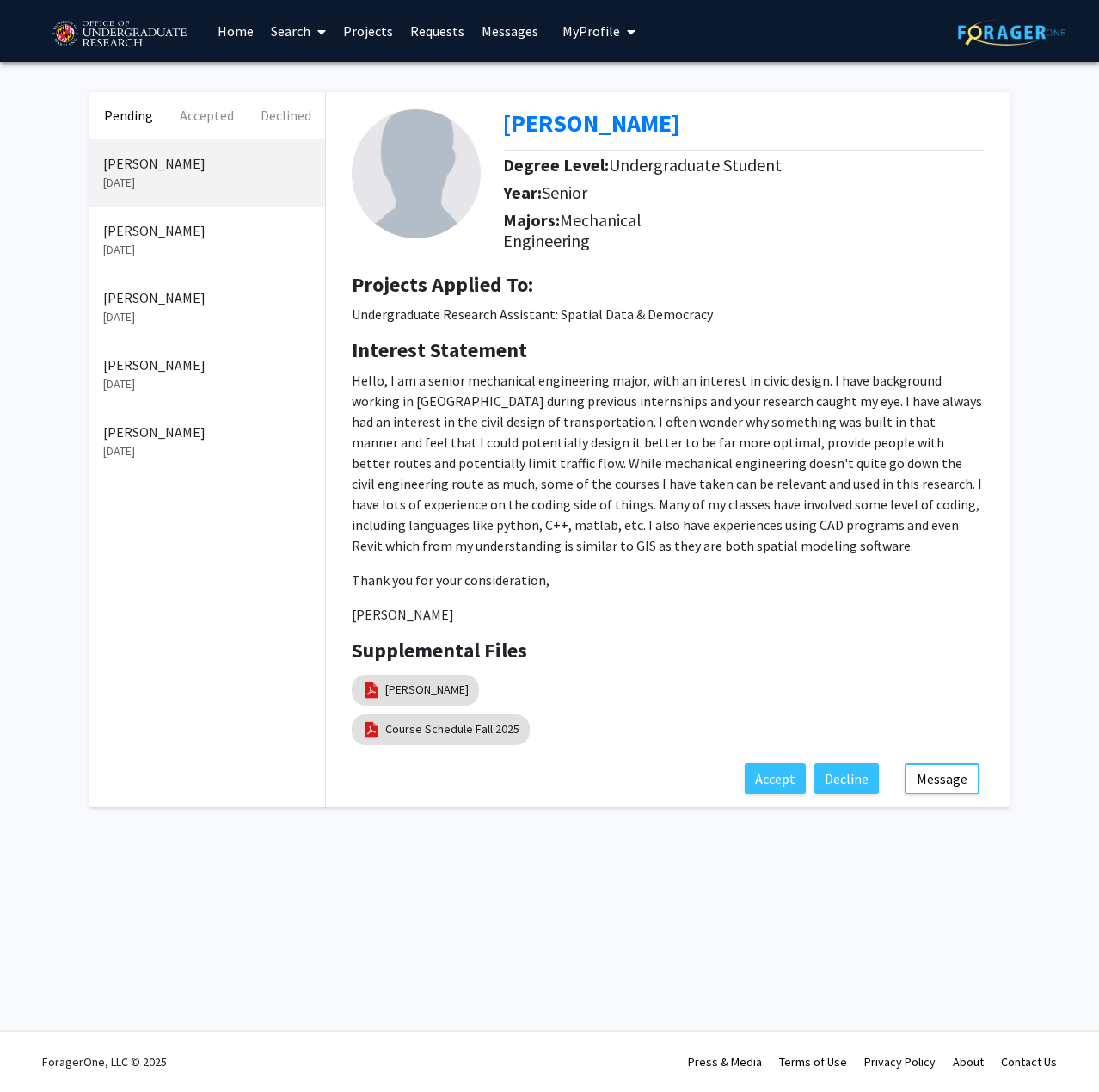
click at [672, 551] on p "Hello, I am a senior mechanical engineering major, with an interest in civic de…" at bounding box center [667, 462] width 632 height 186
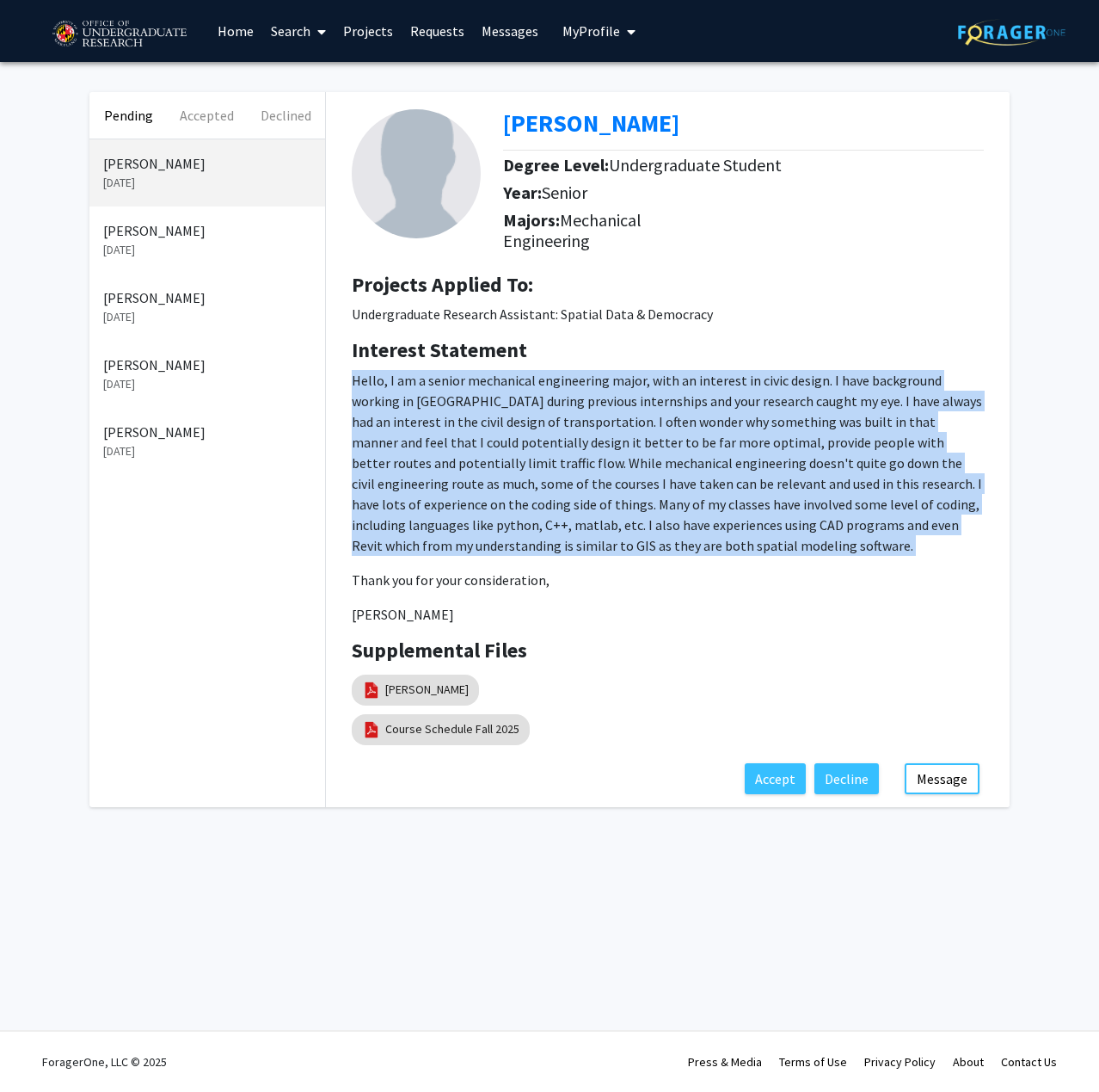
drag, startPoint x: 672, startPoint y: 551, endPoint x: 614, endPoint y: 525, distance: 63.6
click at [614, 525] on p "Hello, I am a senior mechanical engineering major, with an interest in civic de…" at bounding box center [667, 462] width 632 height 186
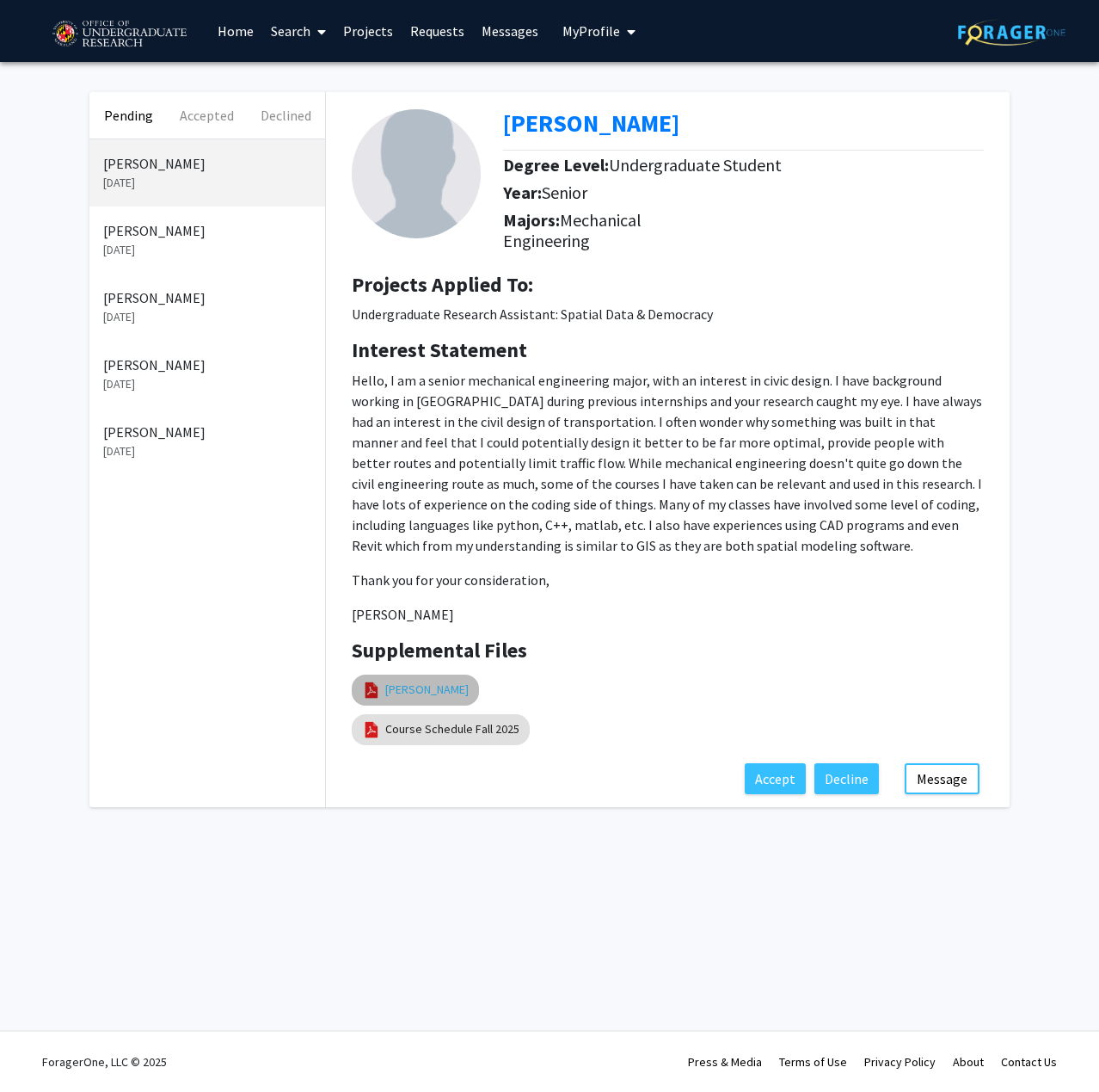
click at [468, 690] on link "[PERSON_NAME]" at bounding box center [426, 689] width 83 height 18
select select "custom"
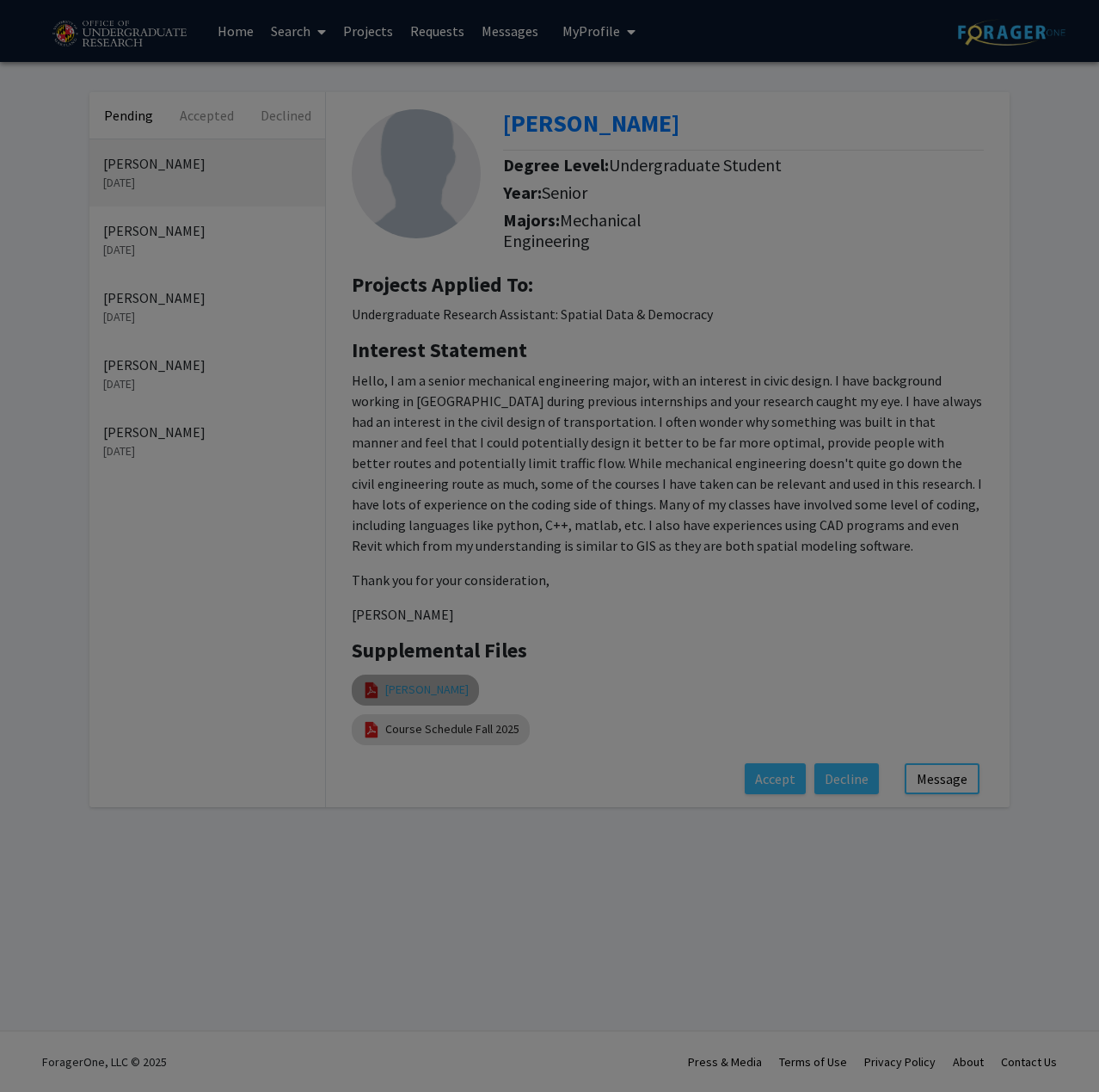
type input "0"
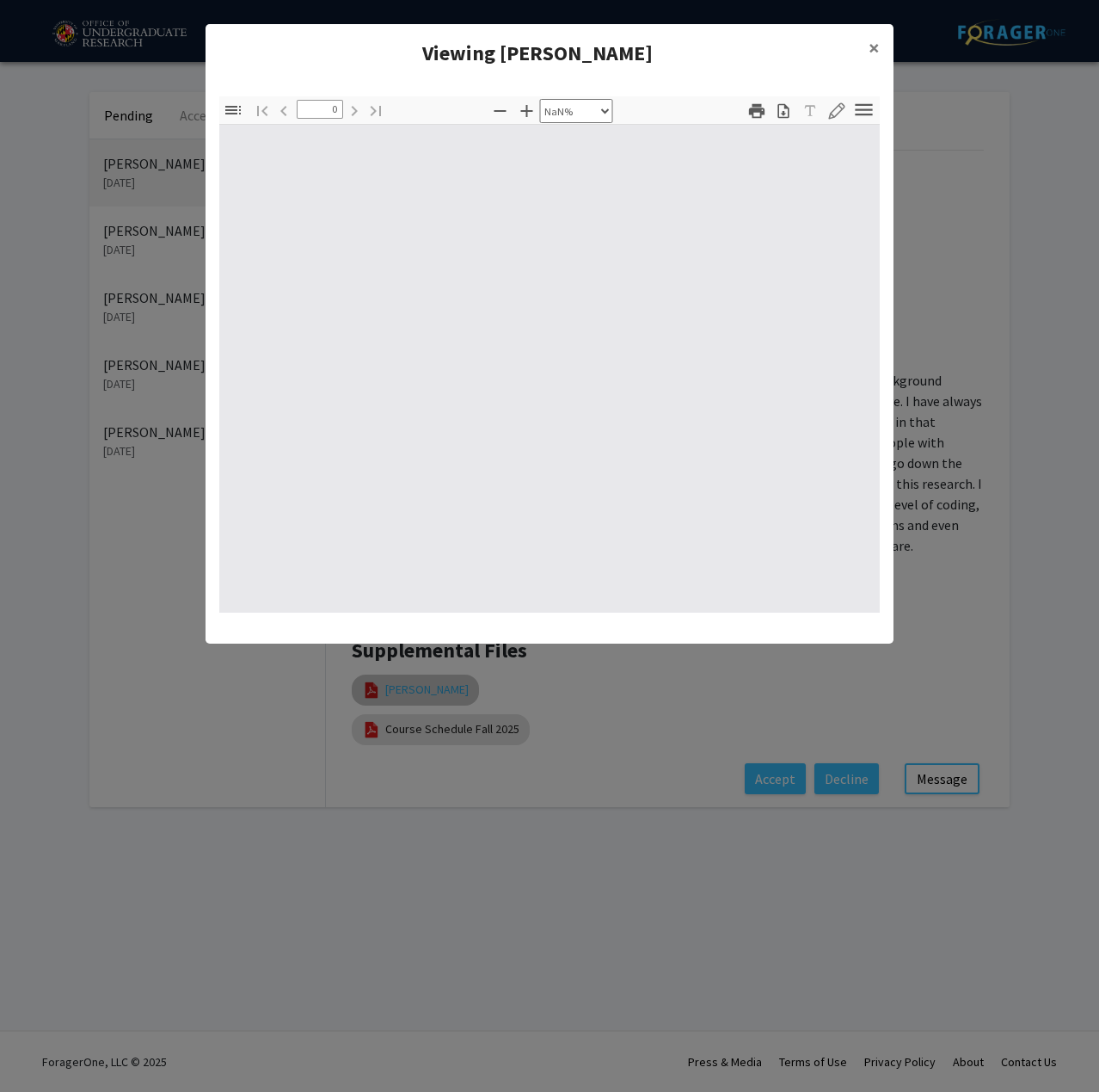
select select "auto"
type input "1"
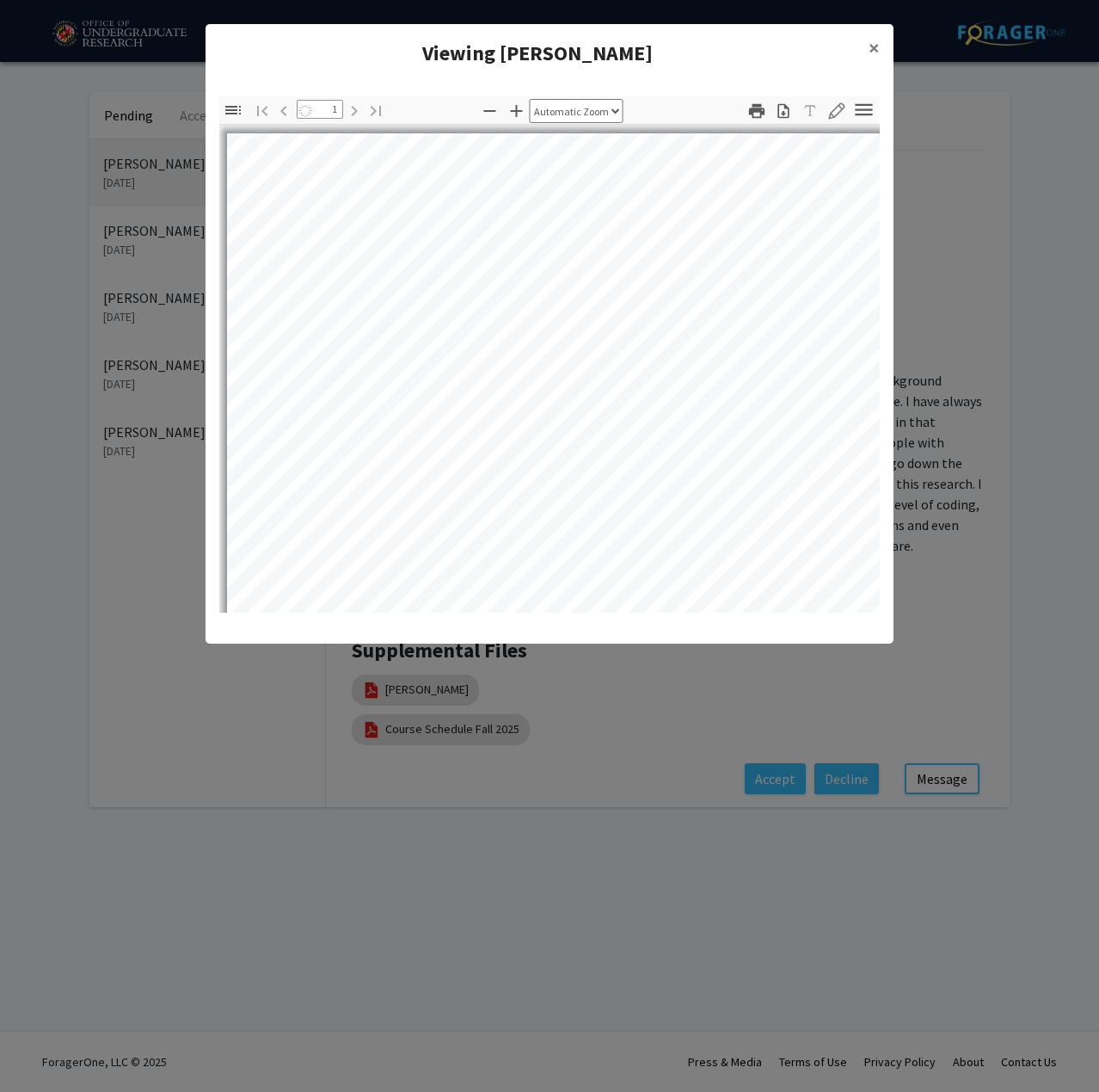
select select "auto"
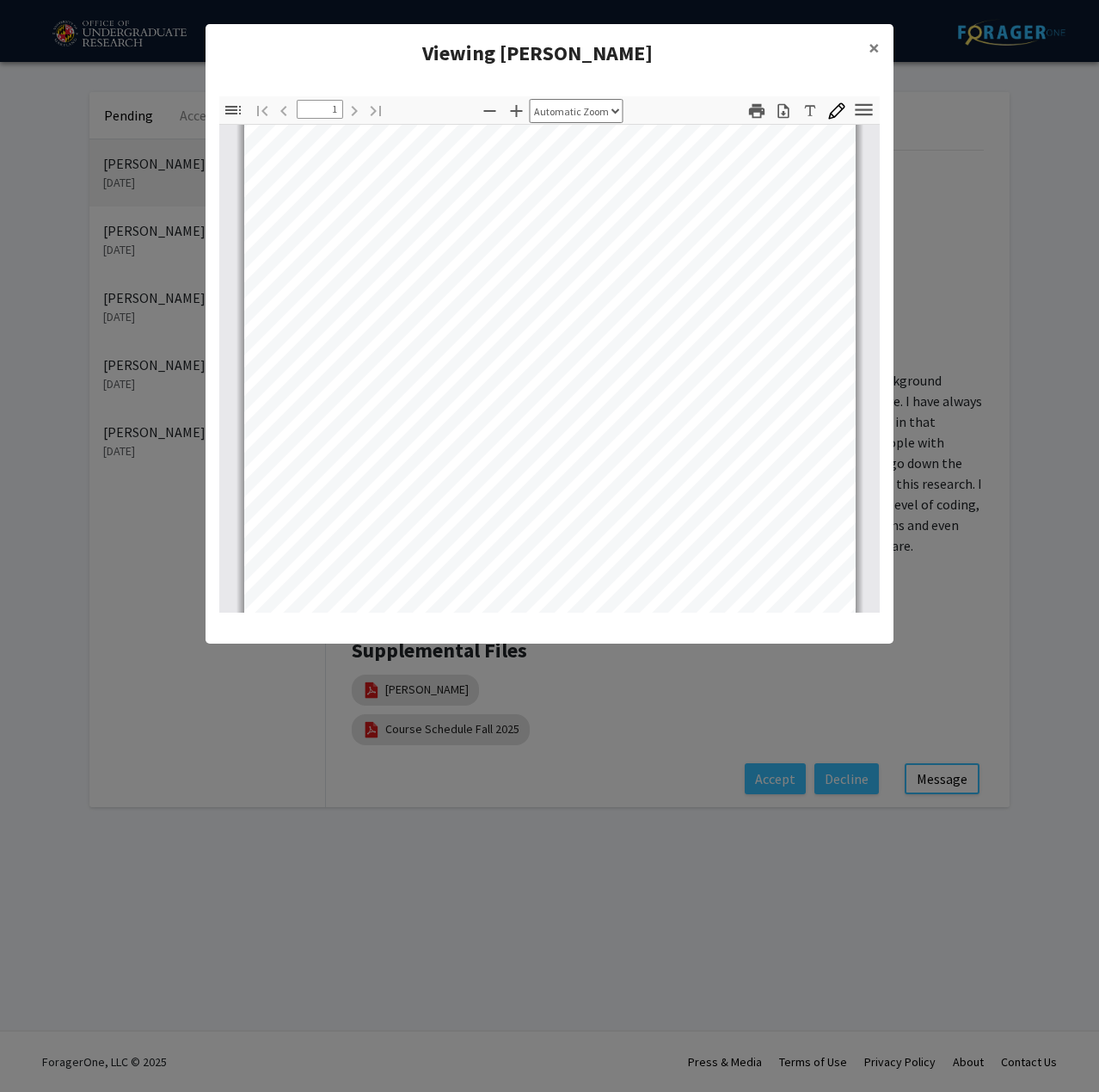
scroll to position [320, 0]
click at [880, 58] on button "×" at bounding box center [874, 48] width 39 height 48
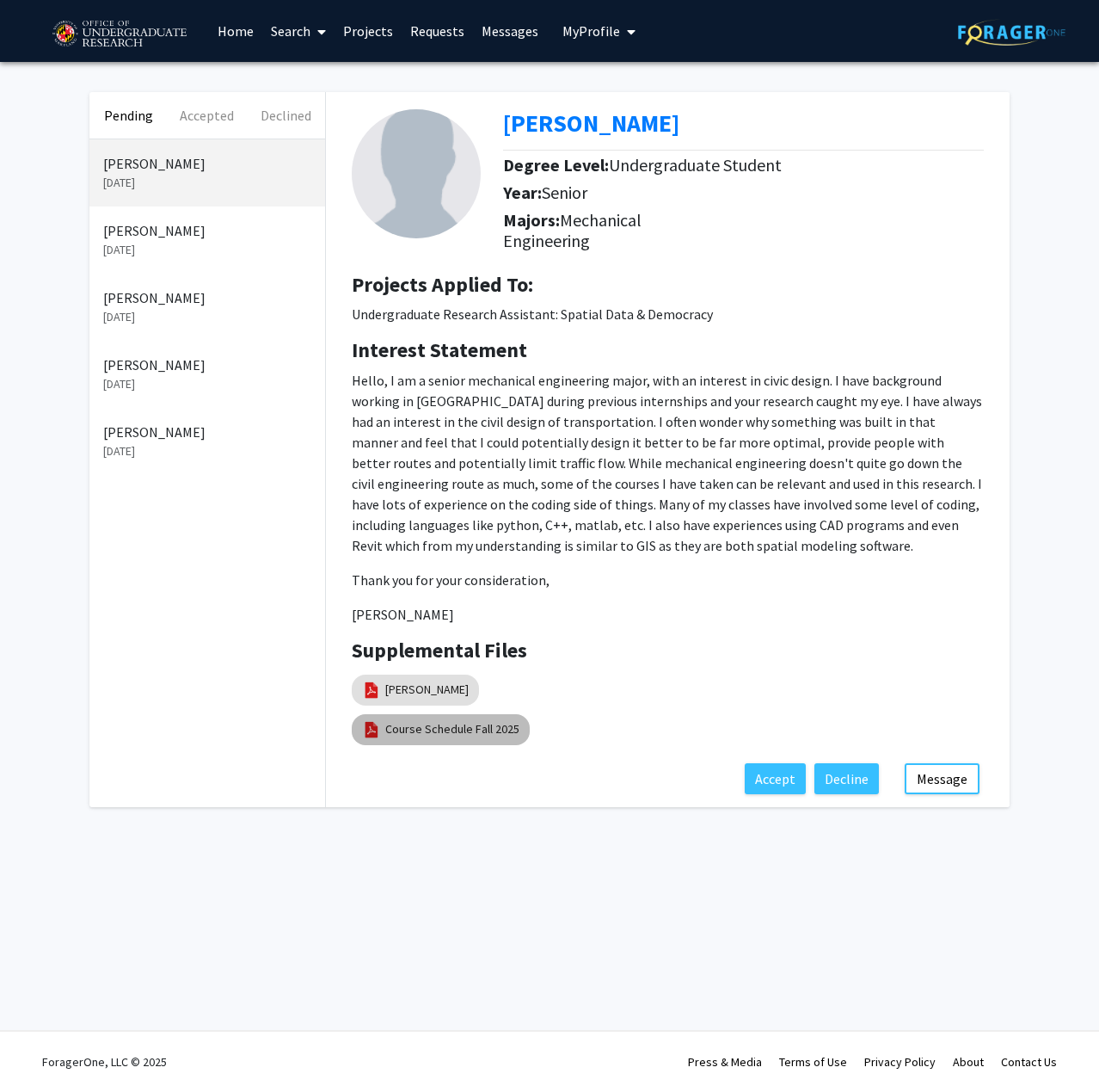
click at [441, 712] on div "Course Schedule Fall 2025" at bounding box center [440, 729] width 185 height 38
click at [458, 750] on div "Supplemental Files [PERSON_NAME] Course Schedule Fall 2025" at bounding box center [667, 700] width 632 height 125
click at [460, 741] on mat-chip "Course Schedule Fall 2025" at bounding box center [440, 729] width 178 height 31
click at [475, 735] on link "Course Schedule Fall 2025" at bounding box center [452, 729] width 135 height 18
select select "custom"
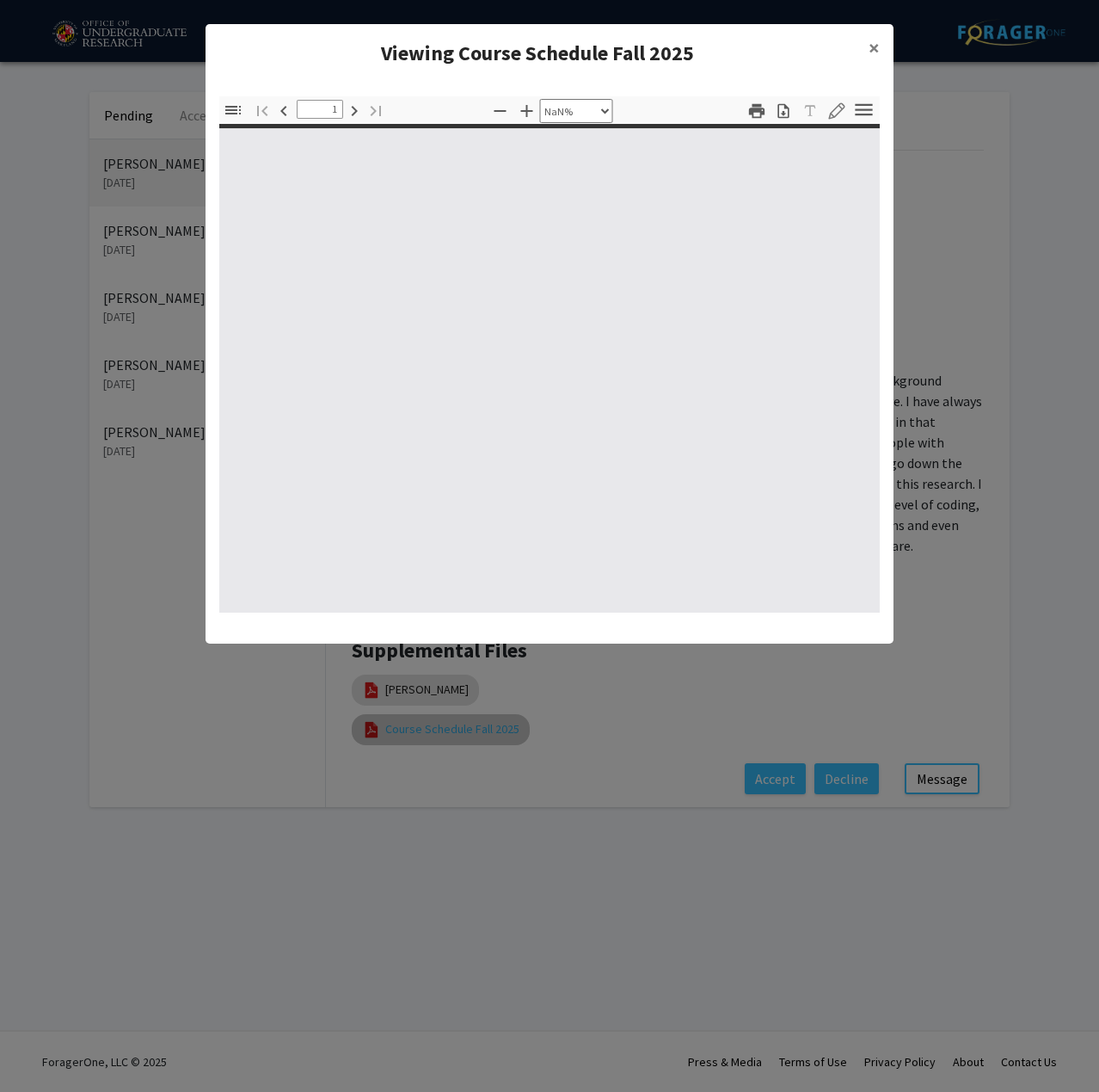
type input "0"
select select "custom"
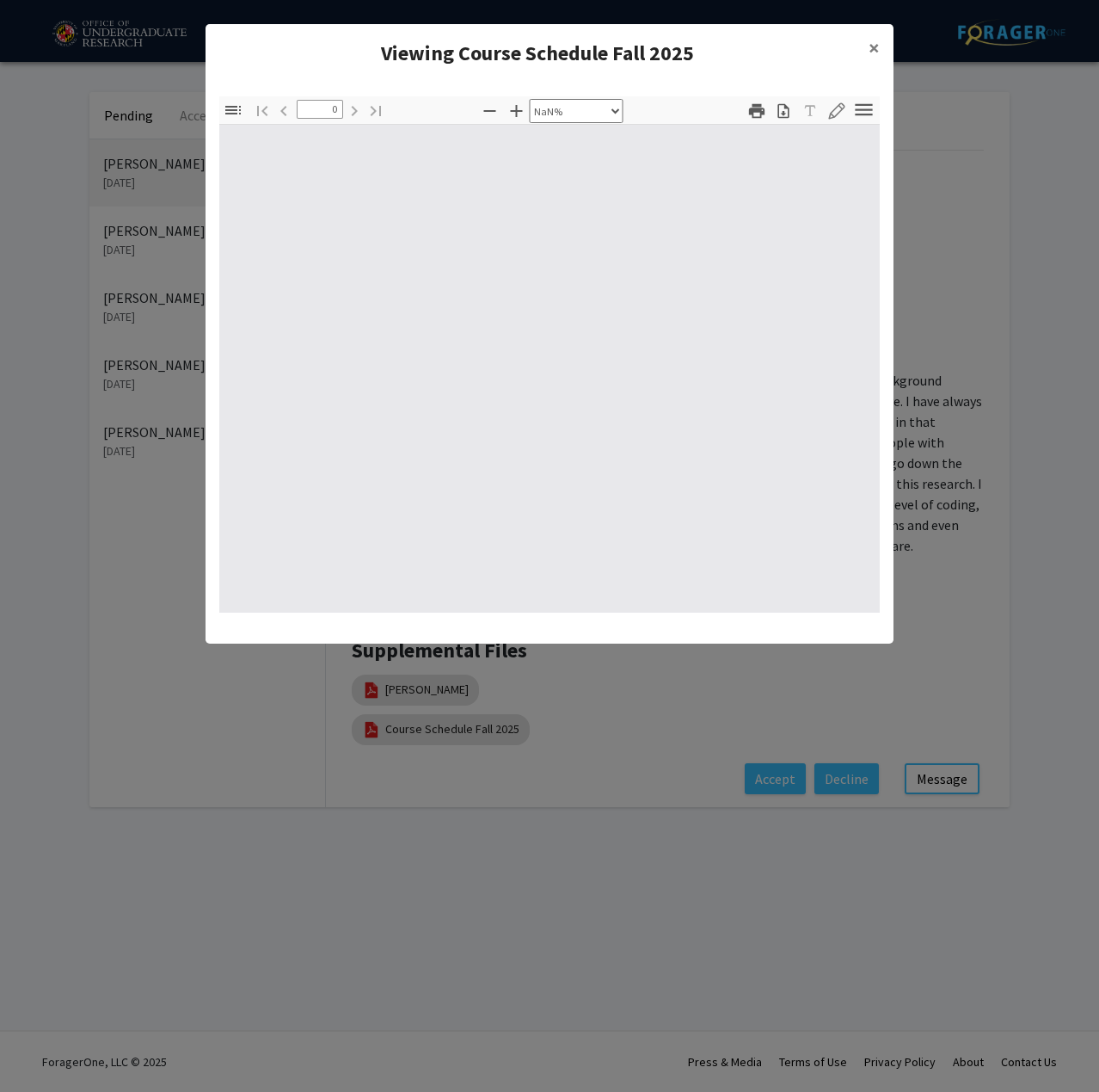
type input "1"
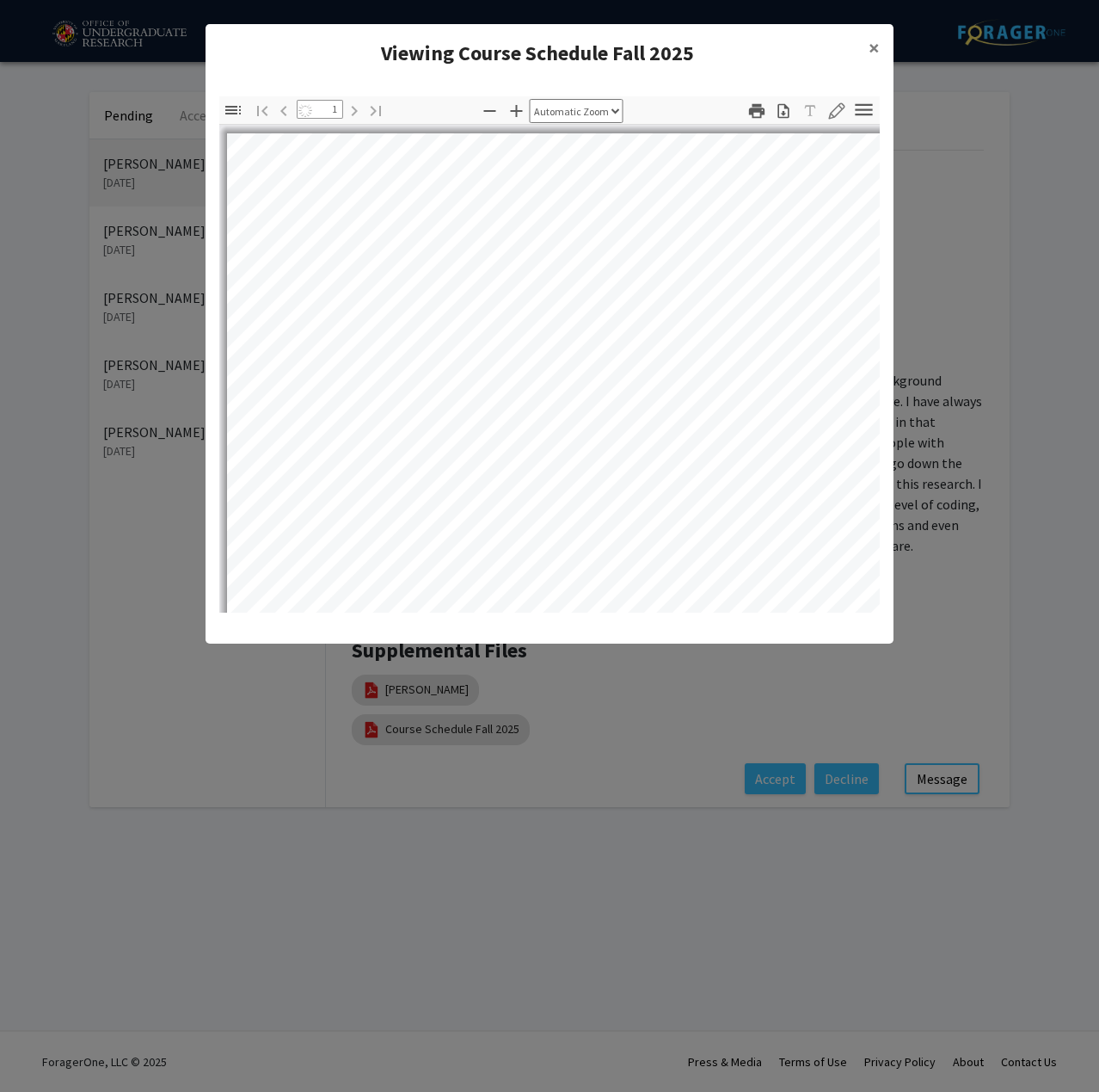
select select "auto"
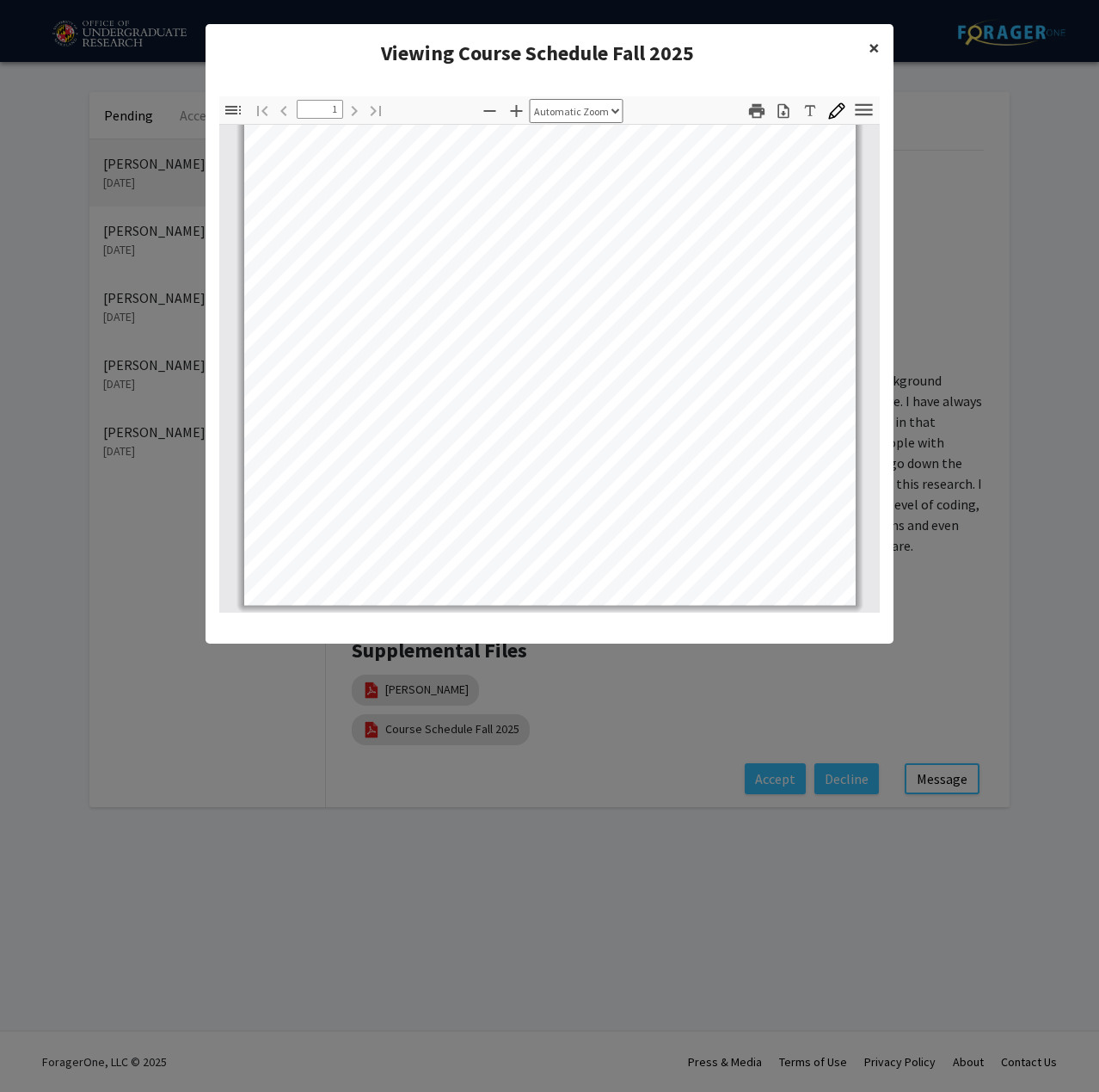
click at [881, 46] on button "×" at bounding box center [874, 48] width 39 height 48
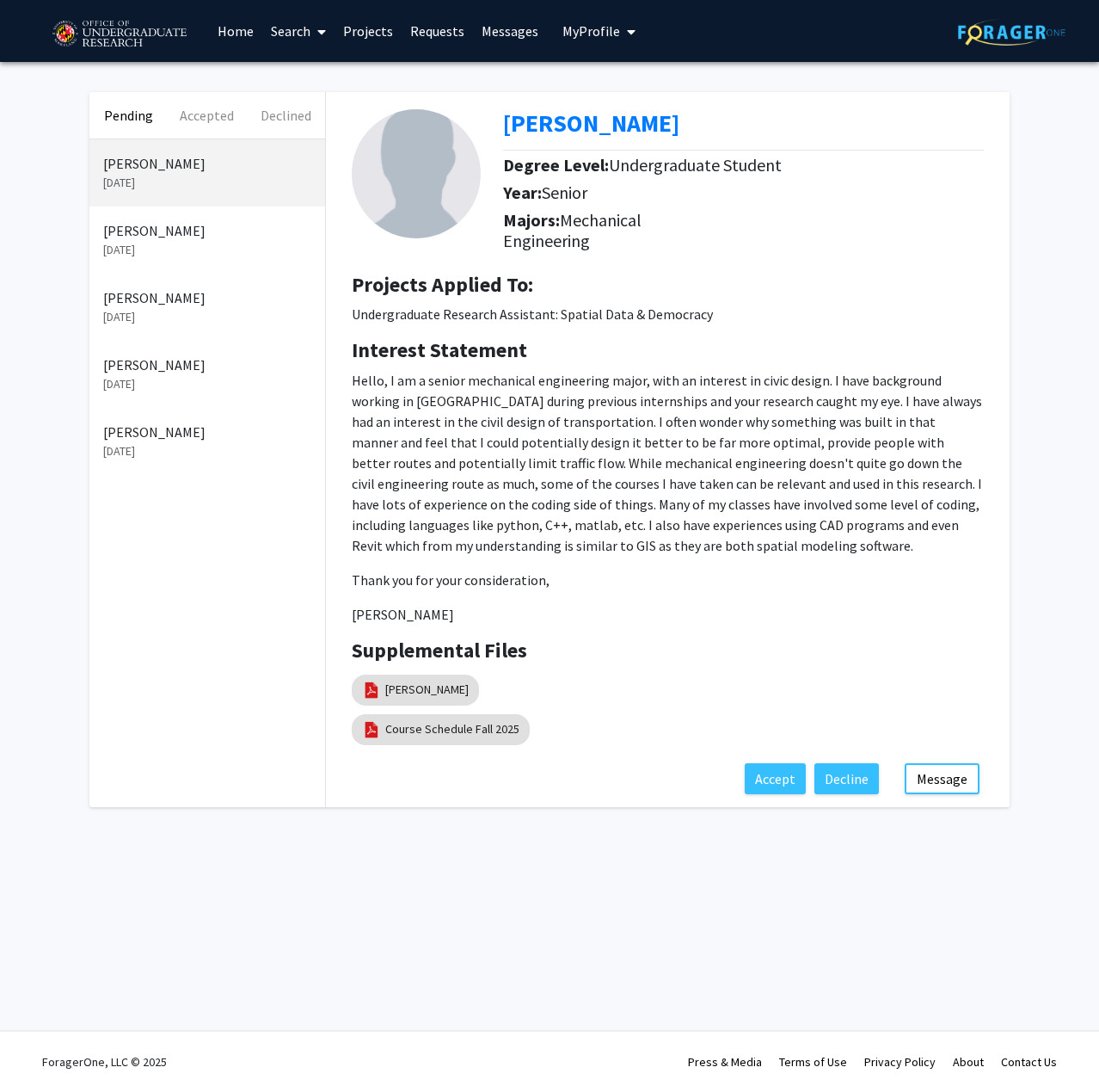
click at [374, 525] on p "Hello, I am a senior mechanical engineering major, with an interest in civic de…" at bounding box center [667, 462] width 632 height 186
click at [868, 504] on p "Hello, I am a senior mechanical engineering major, with an interest in civic de…" at bounding box center [667, 462] width 632 height 186
click at [869, 504] on p "Hello, I am a senior mechanical engineering major, with an interest in civic de…" at bounding box center [667, 462] width 632 height 186
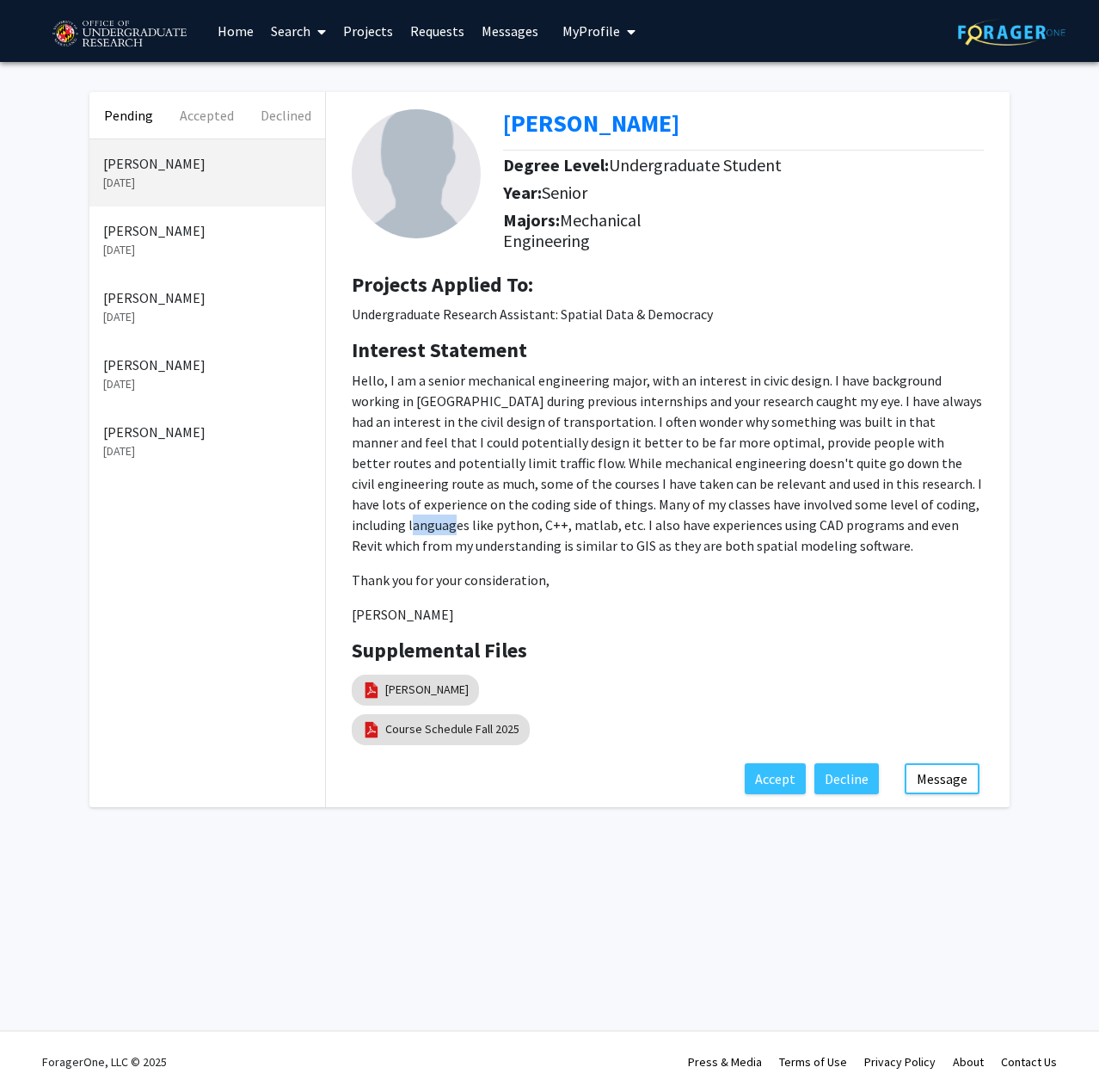
click at [869, 504] on p "Hello, I am a senior mechanical engineering major, with an interest in civic de…" at bounding box center [667, 462] width 632 height 186
click at [486, 622] on p "[PERSON_NAME]" at bounding box center [667, 614] width 632 height 21
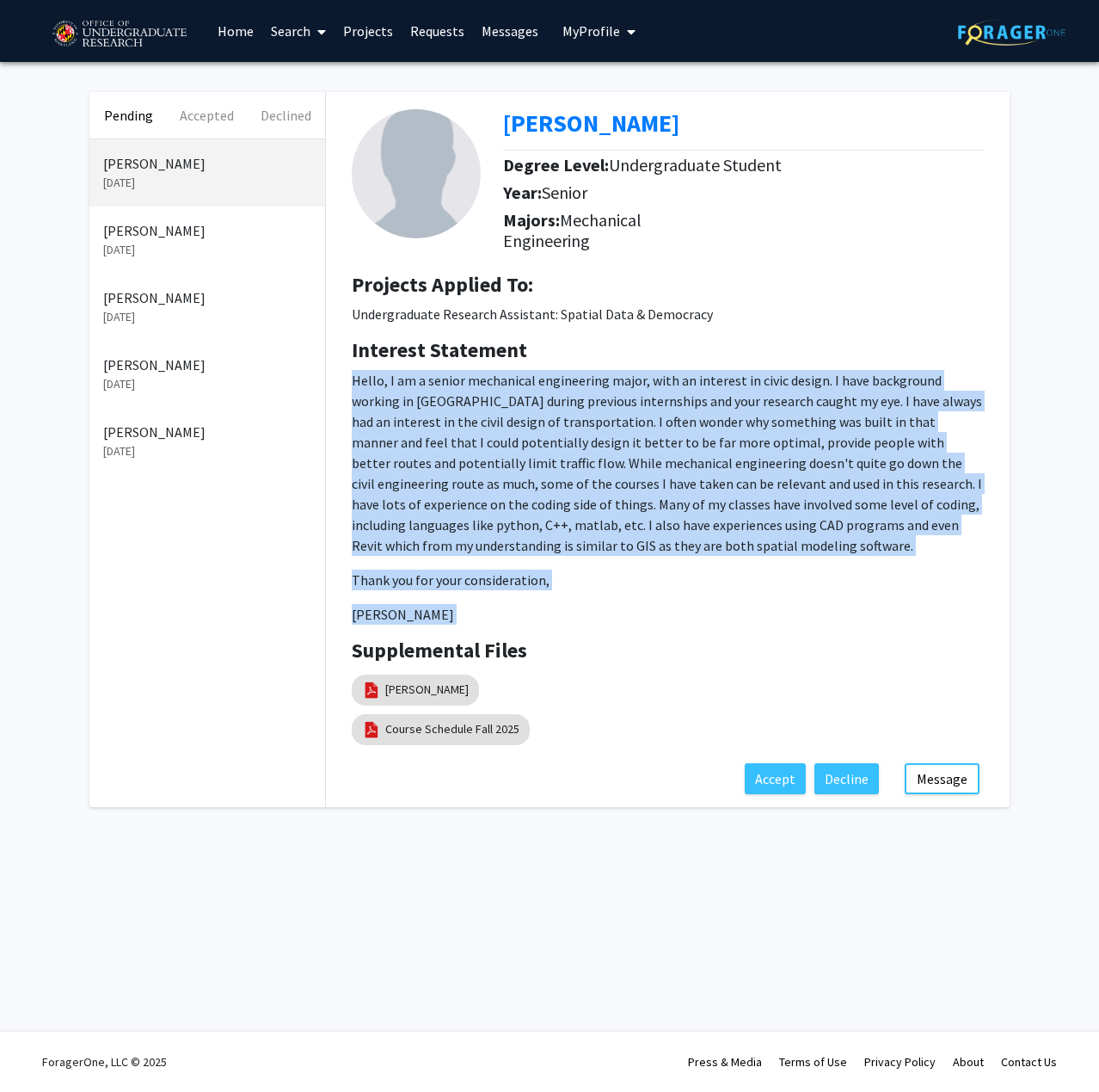
drag, startPoint x: 486, startPoint y: 622, endPoint x: 386, endPoint y: 383, distance: 259.1
click at [386, 383] on p "Hello, I am a senior mechanical engineering major, with an interest in civic de…" at bounding box center [667, 497] width 632 height 255
click at [386, 383] on p "Hello, I am a senior mechanical engineering major, with an interest in civic de…" at bounding box center [667, 462] width 632 height 186
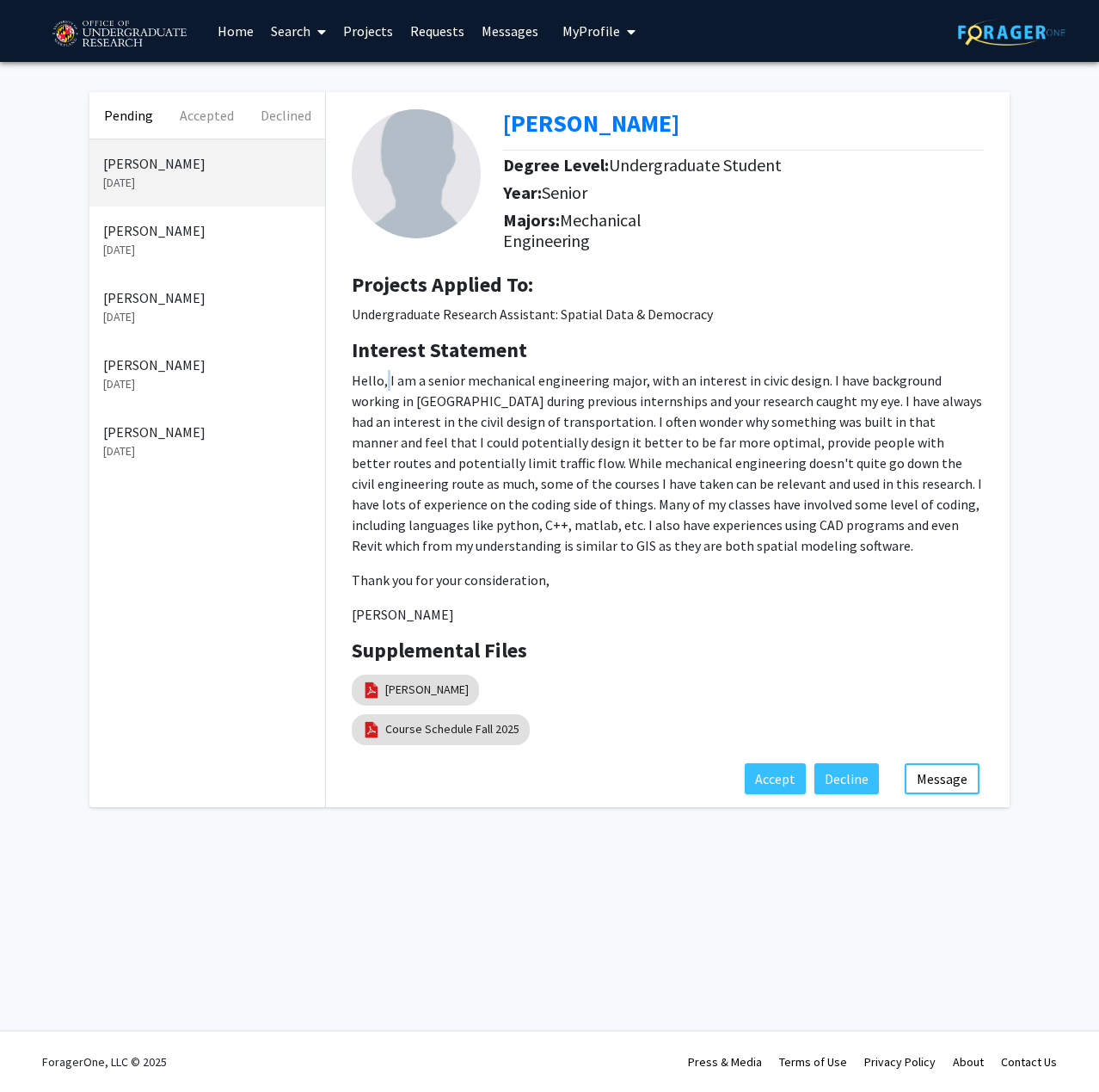
click at [386, 383] on p "Hello, I am a senior mechanical engineering major, with an interest in civic de…" at bounding box center [667, 462] width 632 height 186
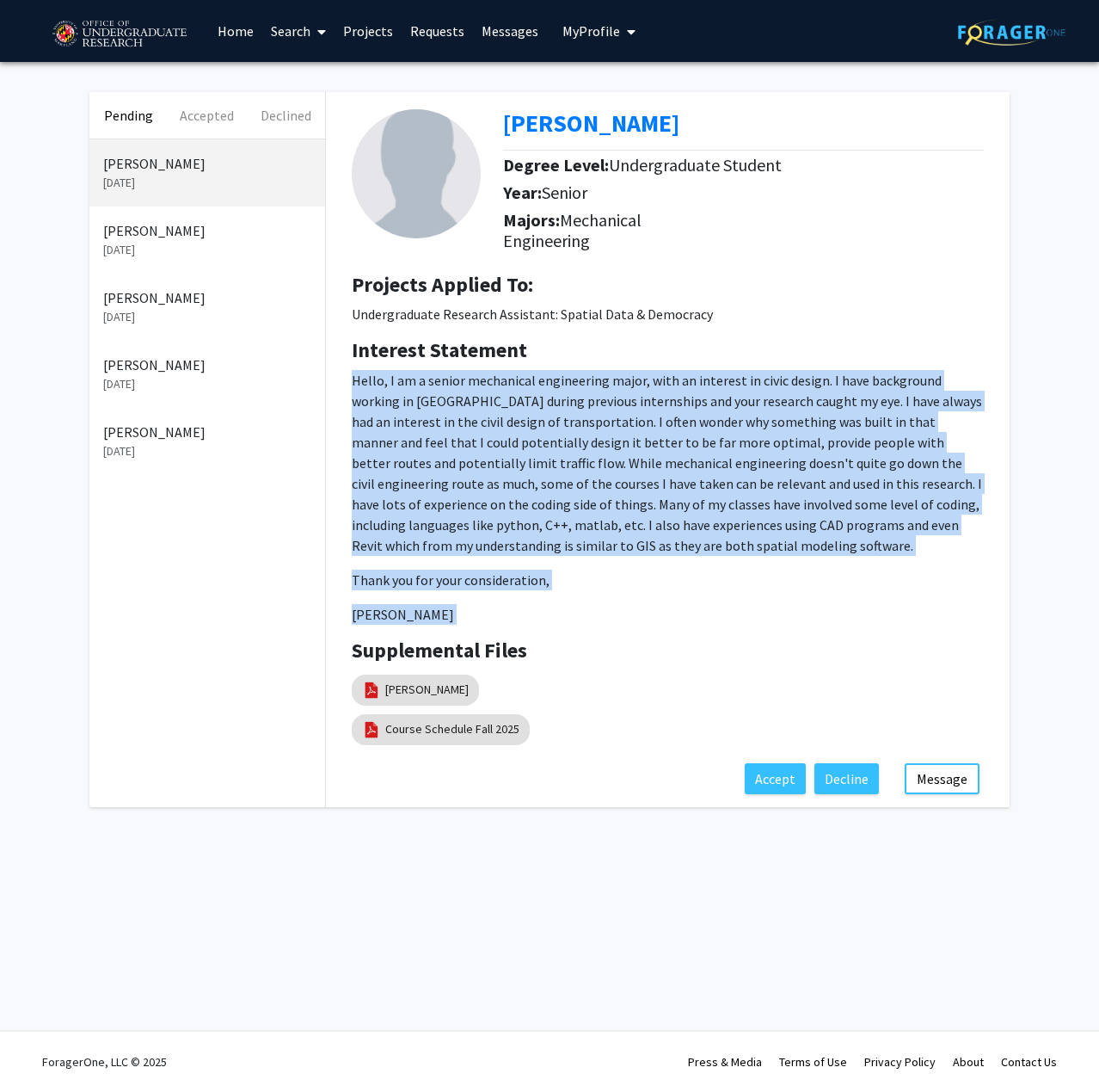
drag, startPoint x: 386, startPoint y: 383, endPoint x: 473, endPoint y: 598, distance: 231.9
click at [473, 598] on p "Hello, I am a senior mechanical engineering major, with an interest in civic de…" at bounding box center [667, 497] width 632 height 255
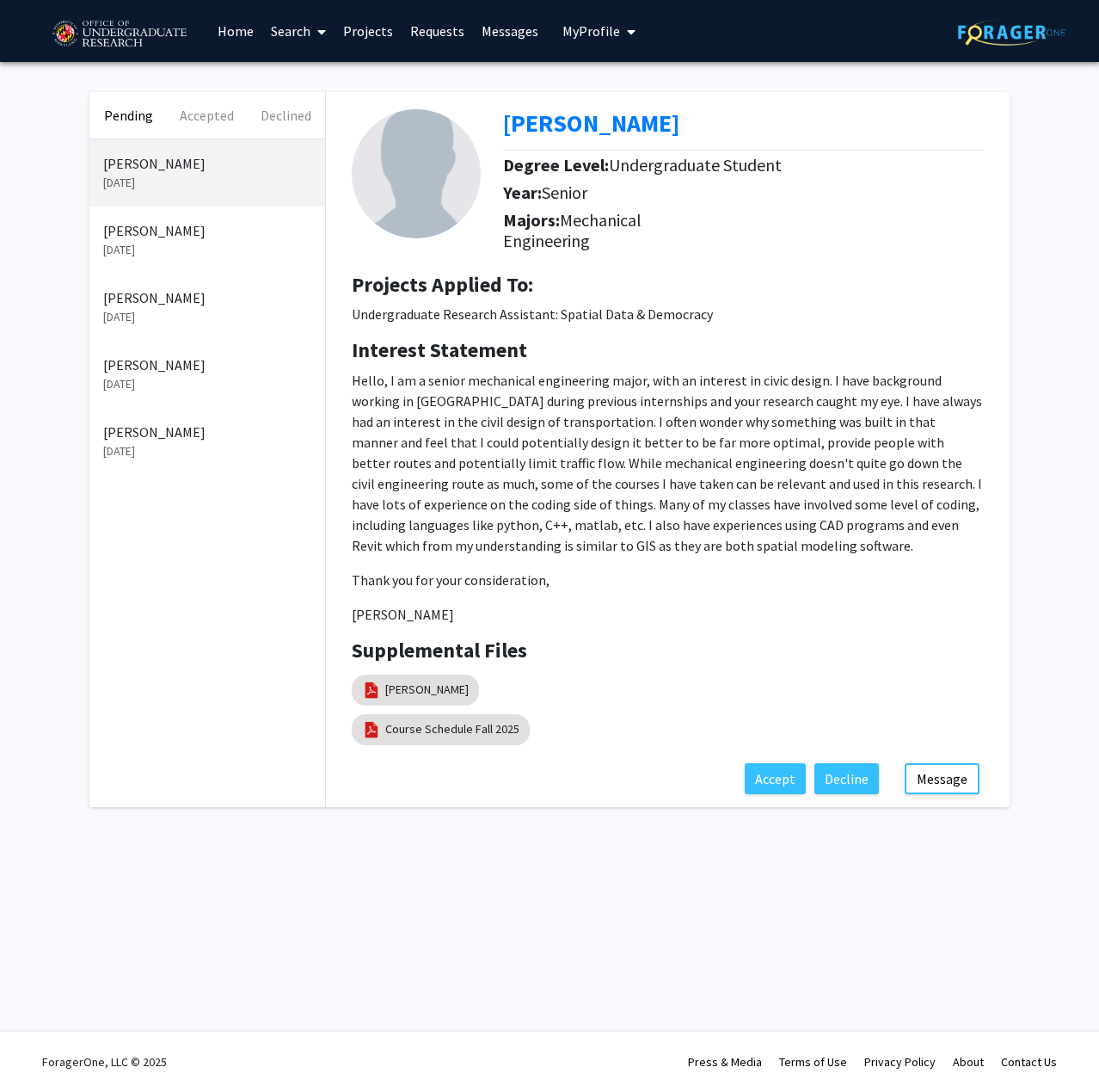
click at [360, 50] on link "Projects" at bounding box center [368, 31] width 67 height 60
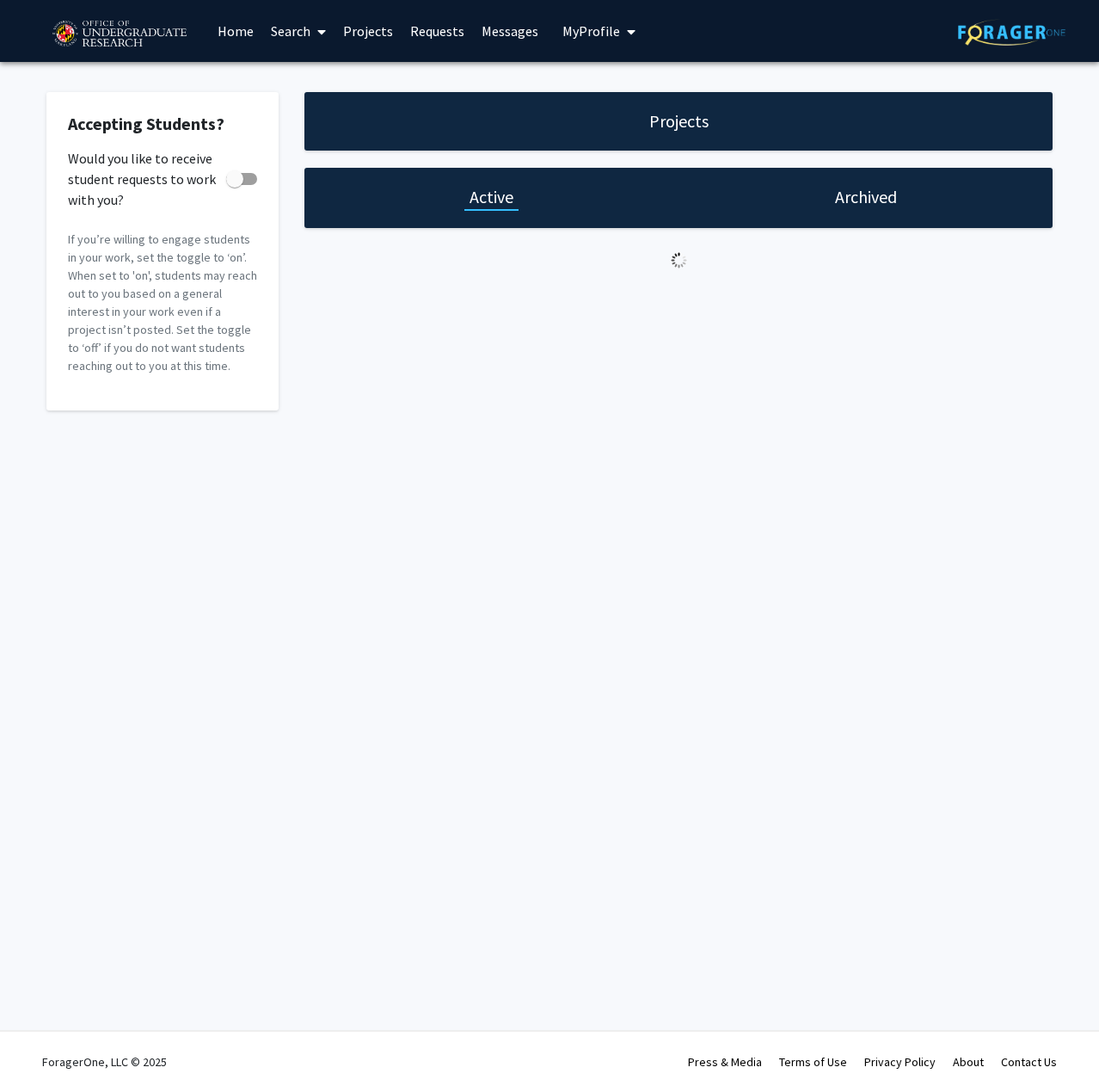
checkbox input "true"
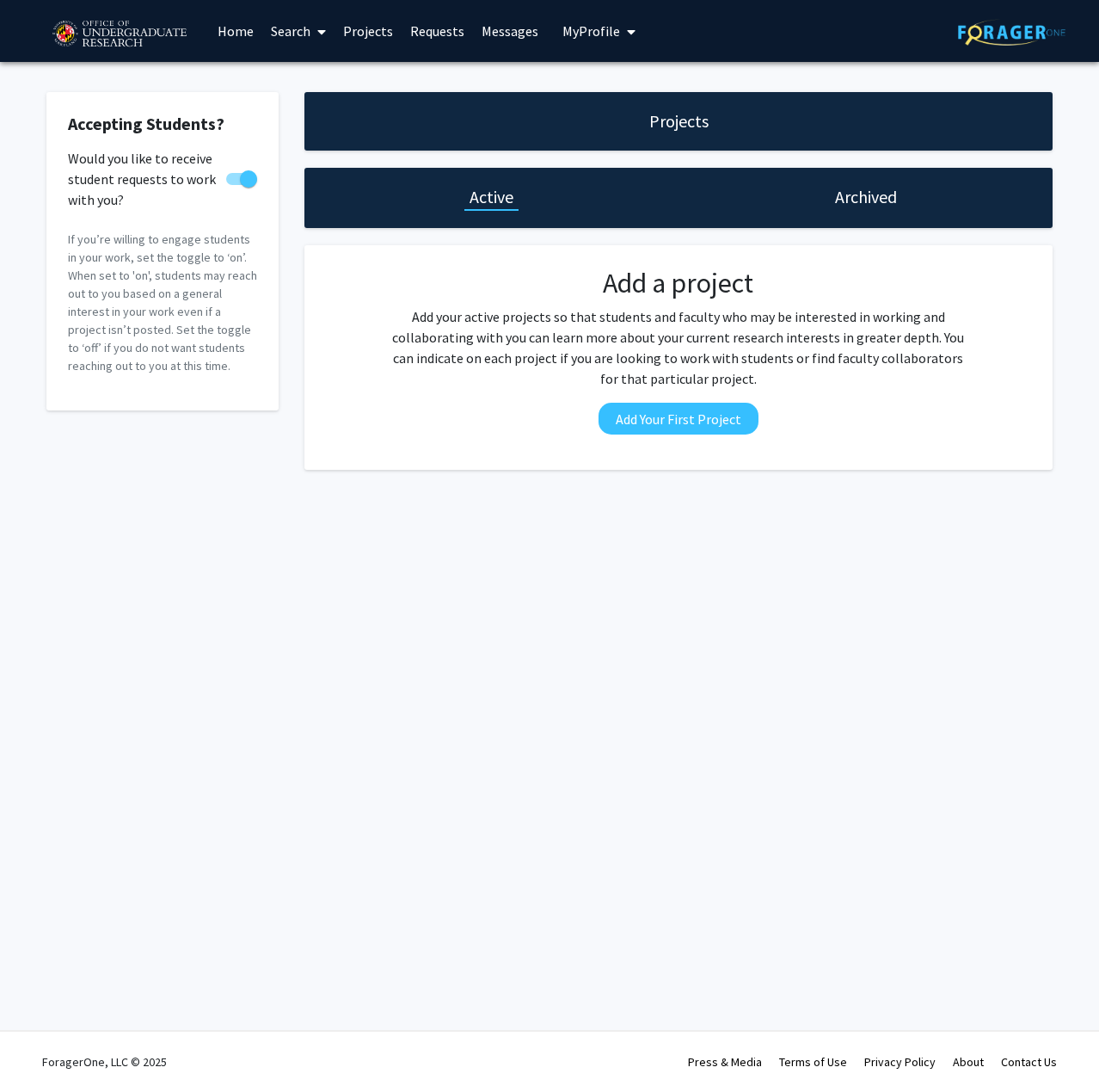
click at [847, 191] on h1 "Archived" at bounding box center [866, 197] width 62 height 24
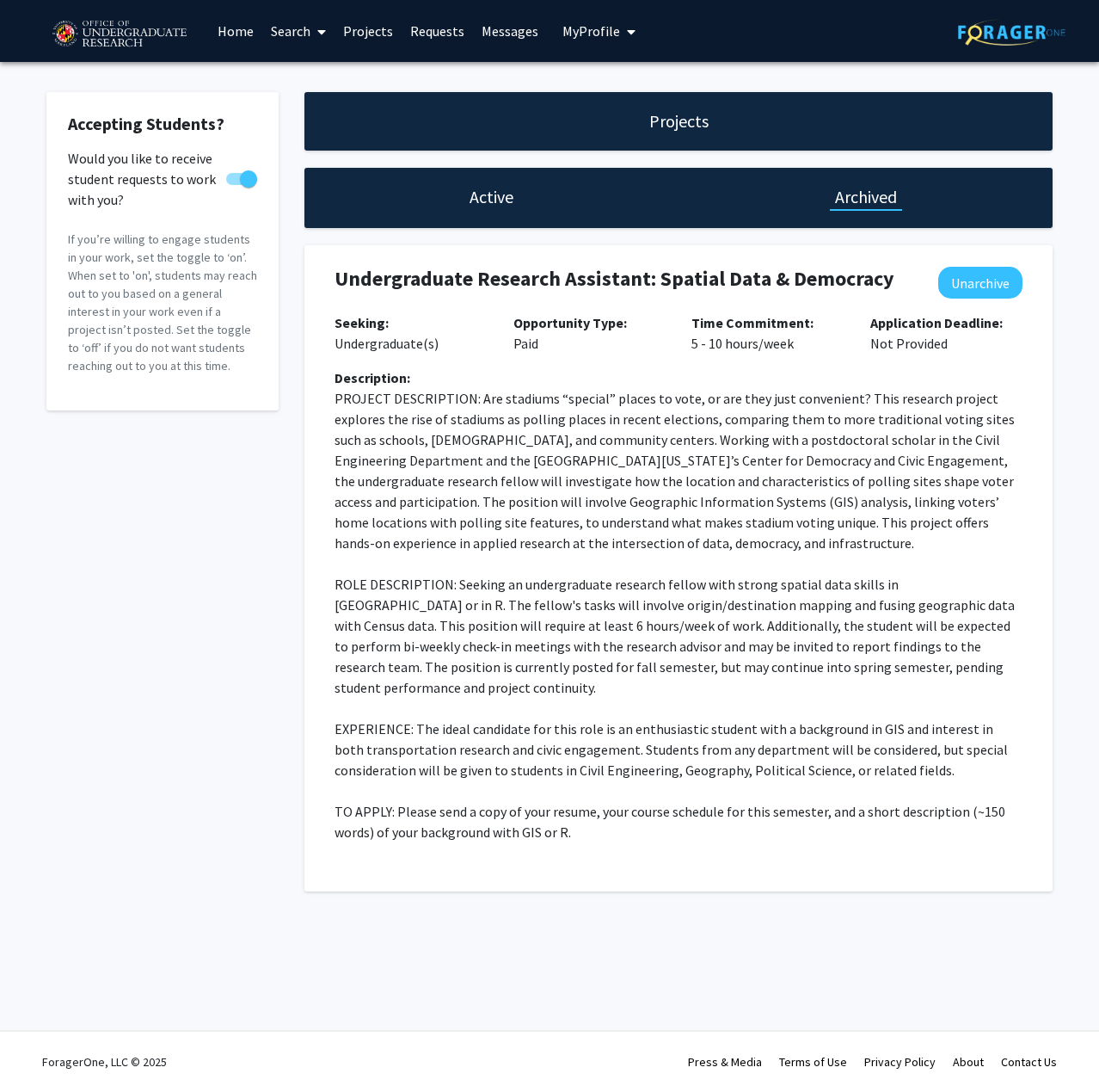
click at [424, 719] on p "EXPERIENCE: The ideal candidate for this role is an enthusiastic student with a…" at bounding box center [678, 748] width 688 height 62
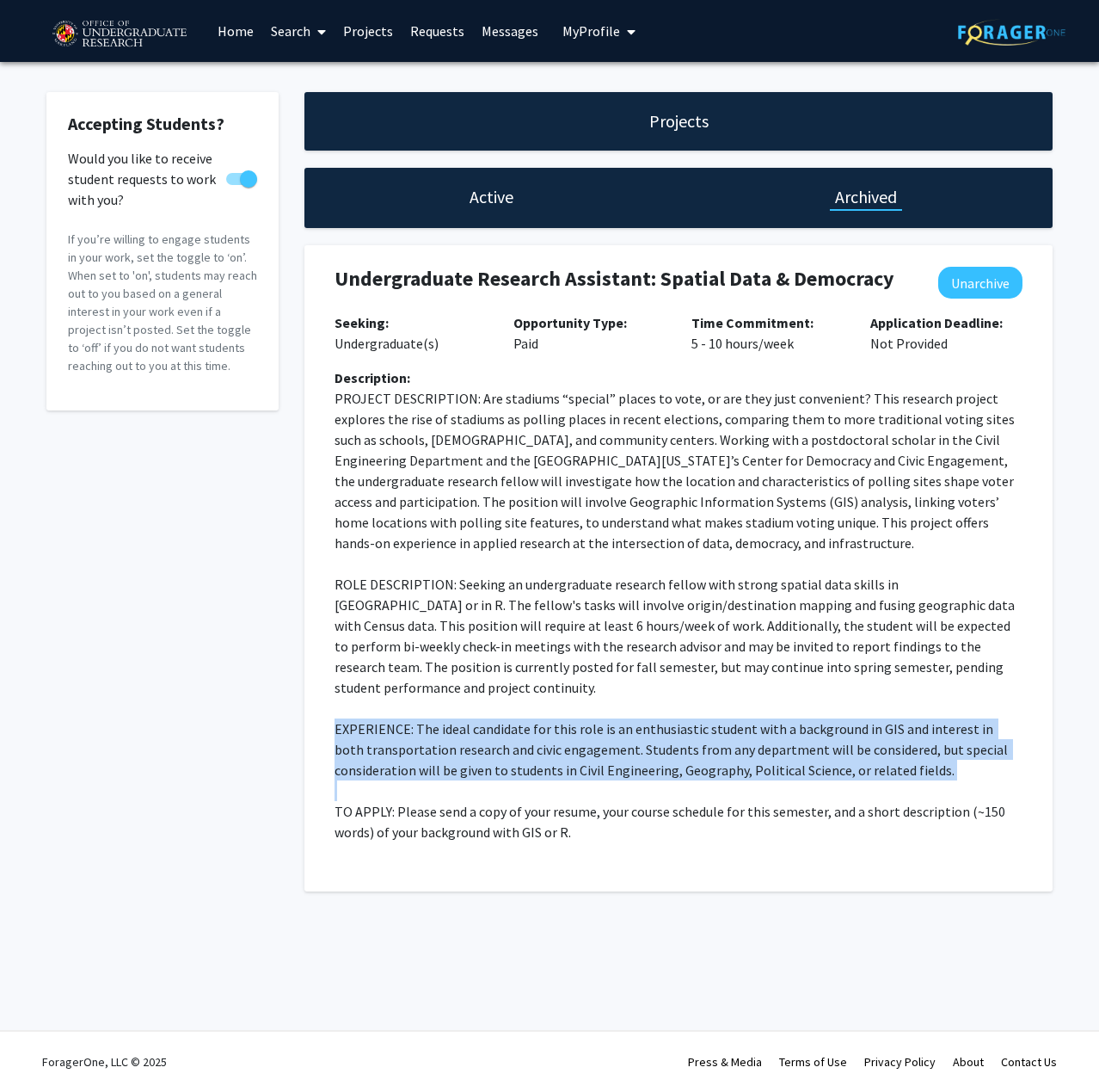
click at [424, 719] on p "EXPERIENCE: The ideal candidate for this role is an enthusiastic student with a…" at bounding box center [678, 748] width 688 height 62
click at [512, 718] on p "EXPERIENCE: The ideal candidate for this role is an enthusiastic student with a…" at bounding box center [678, 748] width 688 height 62
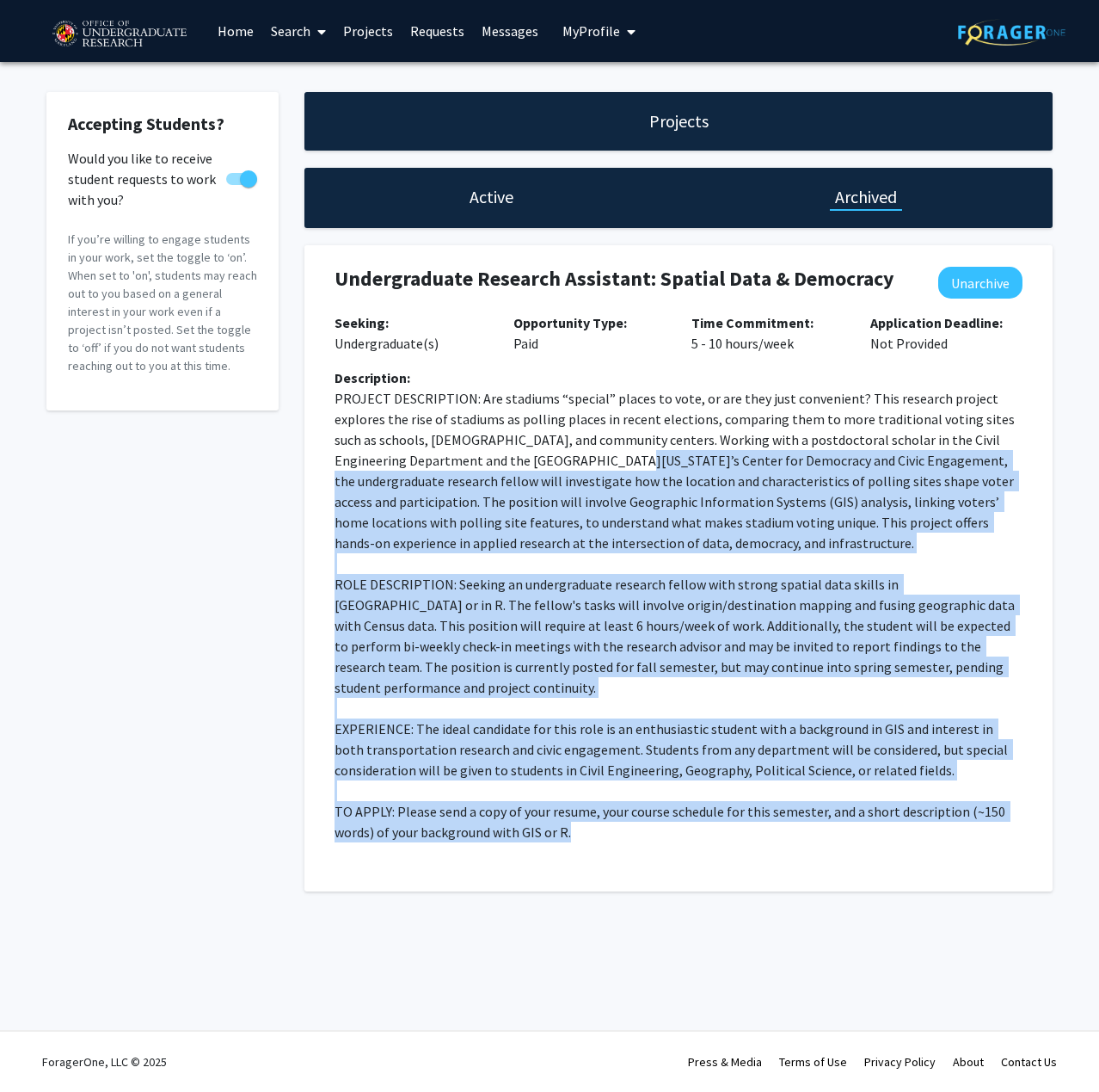
drag, startPoint x: 532, startPoint y: 451, endPoint x: 677, endPoint y: 830, distance: 405.8
click at [677, 830] on div "Description: PROJECT DESCRIPTION: Are stadiums “special” places to vote, or are…" at bounding box center [679, 611] width 714 height 489
click at [676, 808] on p "TO APPLY: Please send a copy of your resume, your course schedule for this seme…" at bounding box center [678, 822] width 688 height 41
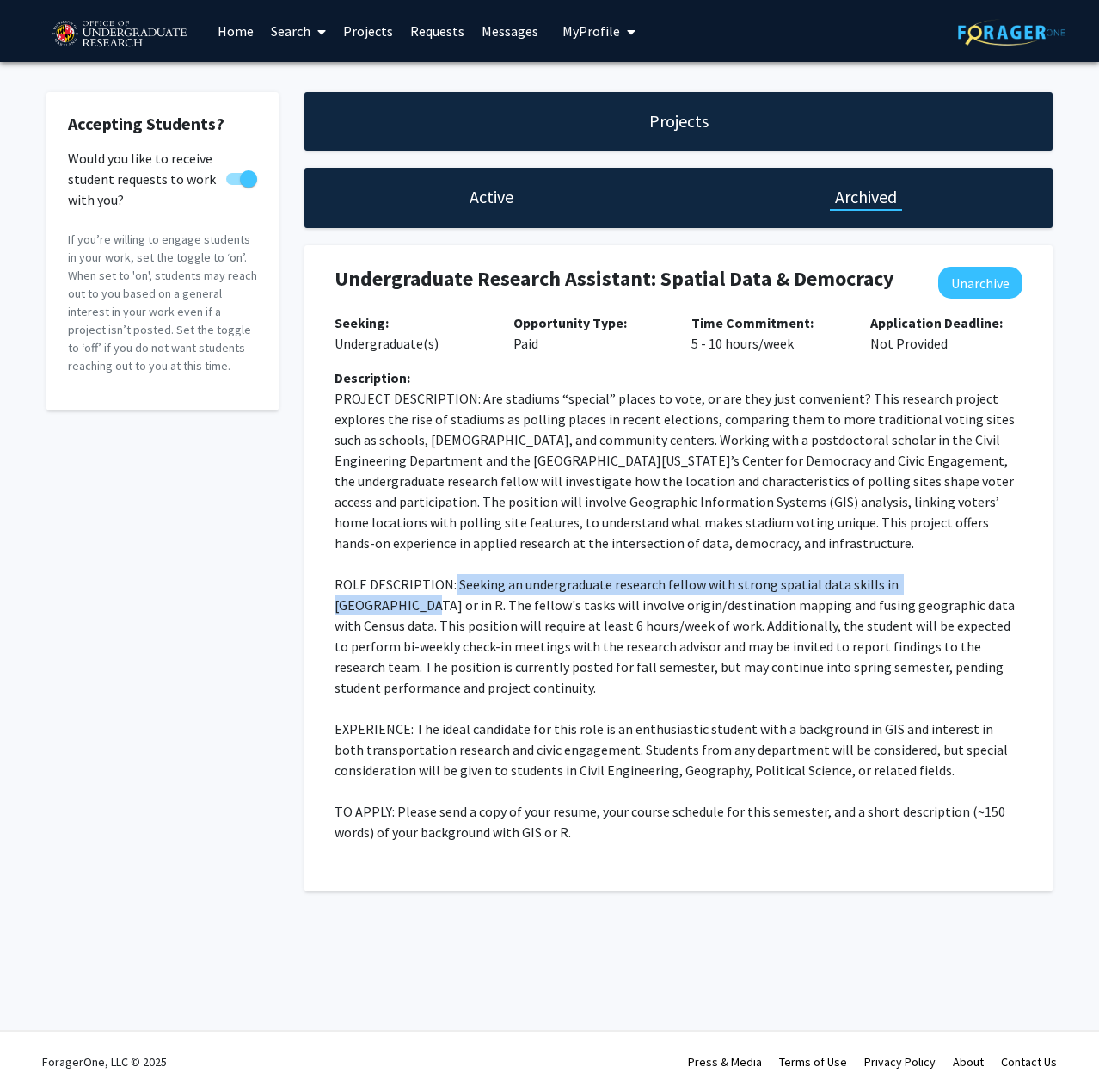
drag, startPoint x: 450, startPoint y: 584, endPoint x: 960, endPoint y: 572, distance: 510.1
click at [959, 573] on p "ROLE DESCRIPTION: Seeking an undergraduate research fellow with strong spatial …" at bounding box center [678, 635] width 688 height 124
